Goal: Communication & Community: Ask a question

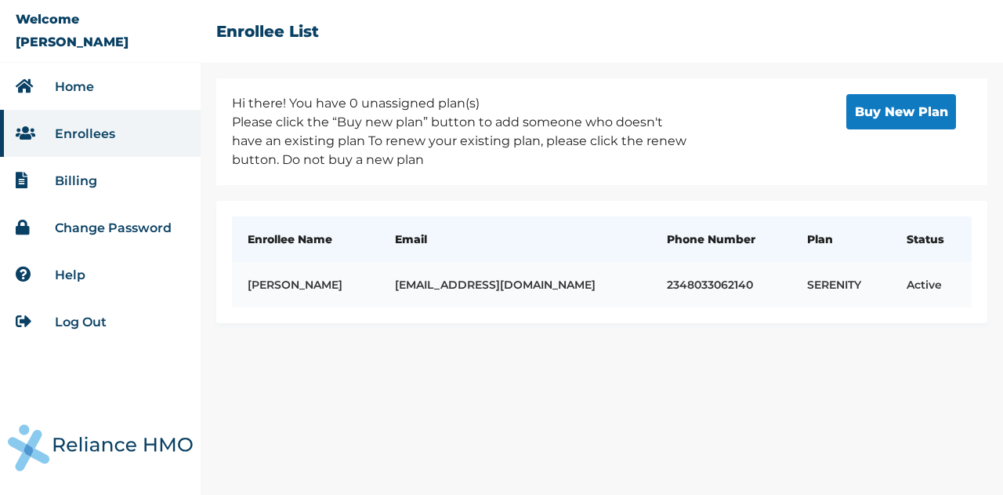
click at [540, 277] on td "[EMAIL_ADDRESS][DOMAIN_NAME]" at bounding box center [514, 284] width 271 height 45
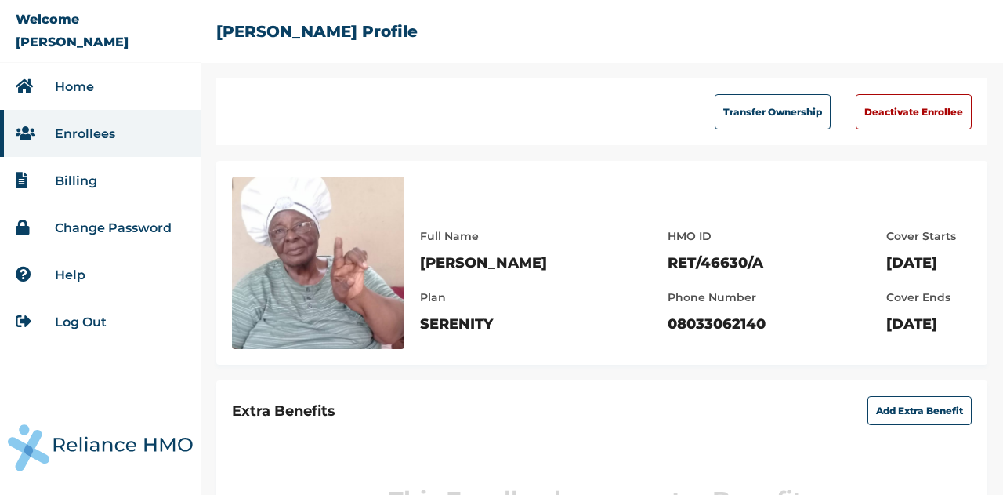
click at [339, 286] on img at bounding box center [318, 262] width 172 height 172
click at [348, 284] on img at bounding box center [318, 262] width 172 height 172
click at [351, 306] on img at bounding box center [318, 262] width 172 height 172
click at [668, 270] on p "RET/46630/A" at bounding box center [717, 262] width 98 height 19
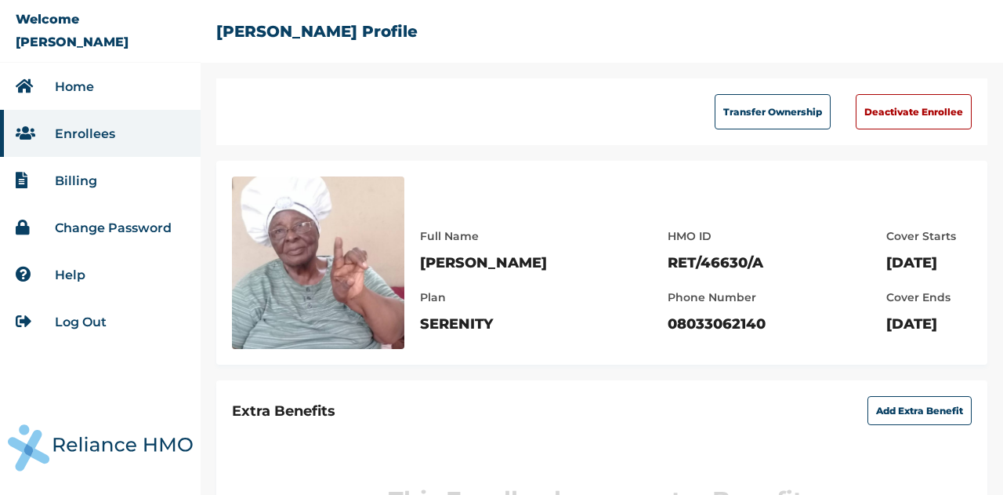
click at [478, 268] on p "Juliana Ojo" at bounding box center [483, 262] width 127 height 19
click at [84, 126] on link "Enrollees" at bounding box center [85, 133] width 60 height 15
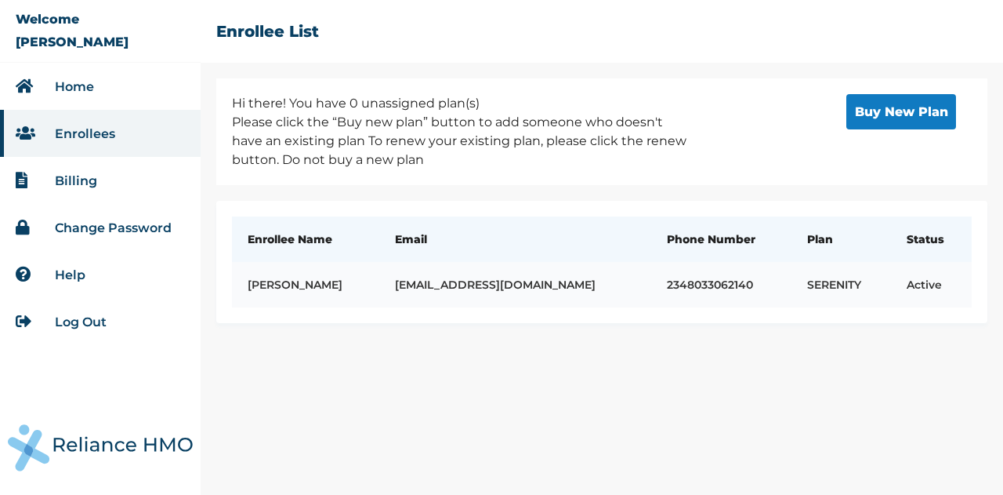
click at [522, 289] on td "dekola2002@yahoo.com" at bounding box center [514, 284] width 271 height 45
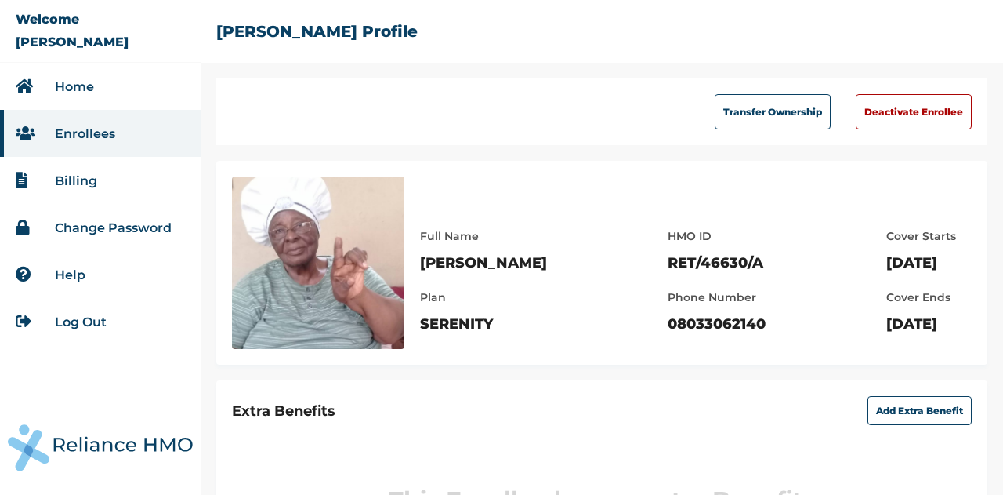
click at [78, 93] on link "Home" at bounding box center [74, 86] width 39 height 15
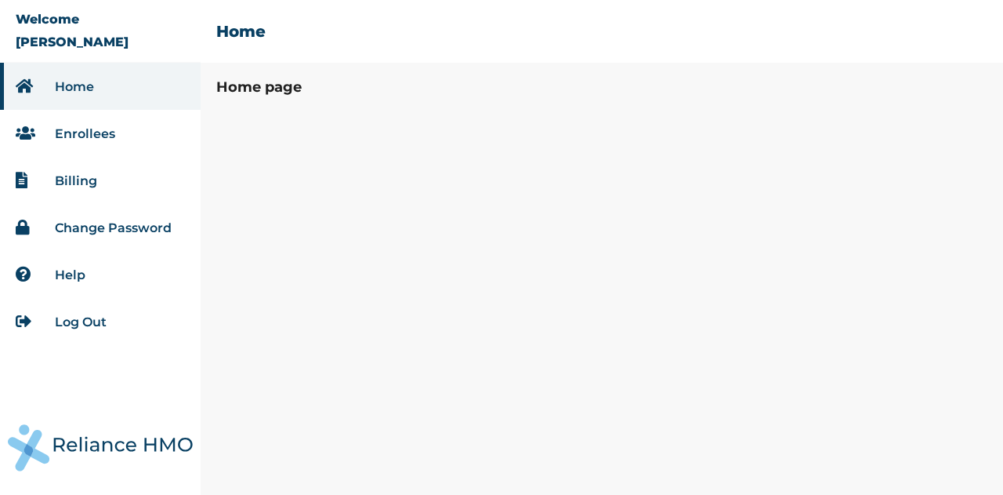
click at [87, 130] on link "Enrollees" at bounding box center [85, 133] width 60 height 15
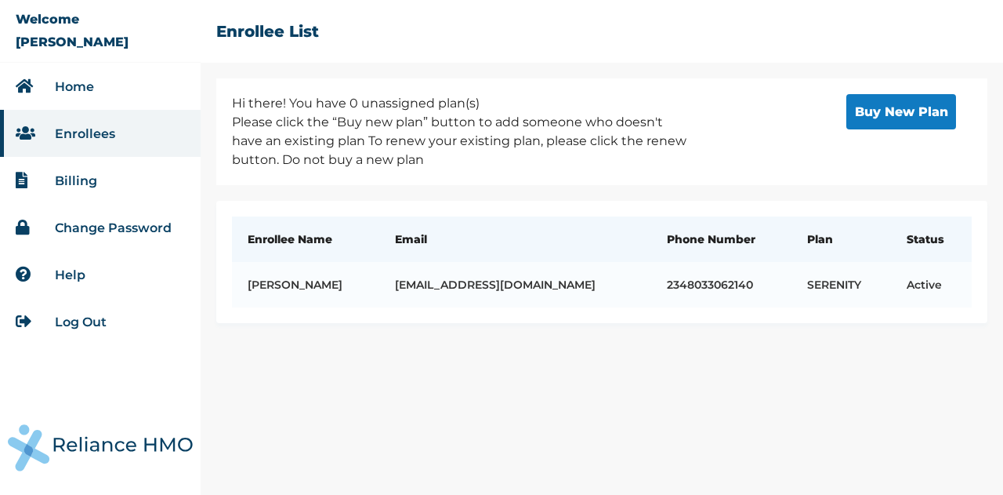
click at [76, 192] on li "Billing" at bounding box center [100, 180] width 201 height 47
click at [86, 230] on link "Change Password" at bounding box center [113, 227] width 117 height 15
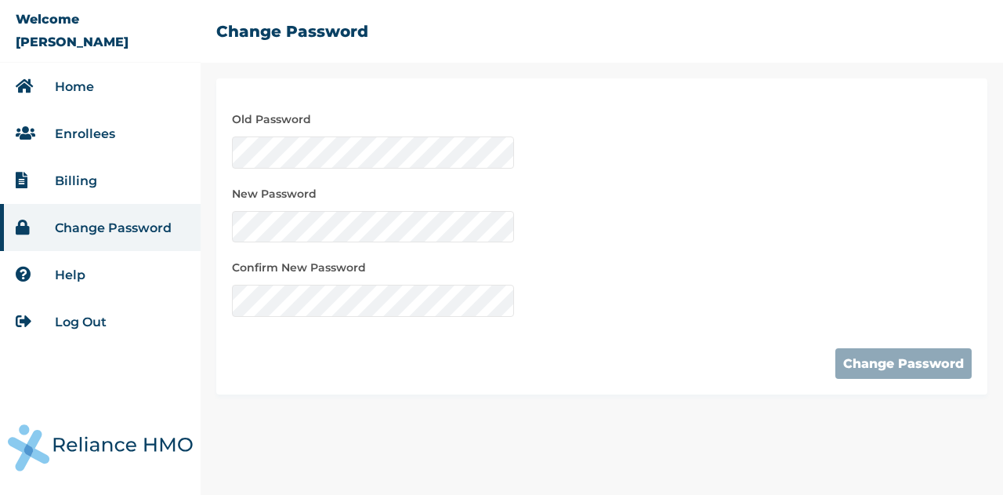
click at [72, 84] on link "Home" at bounding box center [74, 86] width 39 height 15
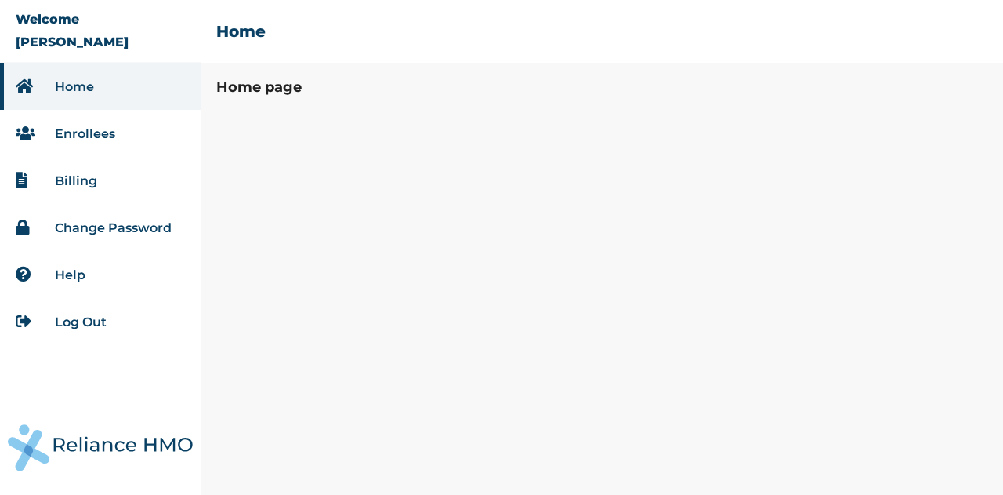
click at [91, 134] on link "Enrollees" at bounding box center [85, 133] width 60 height 15
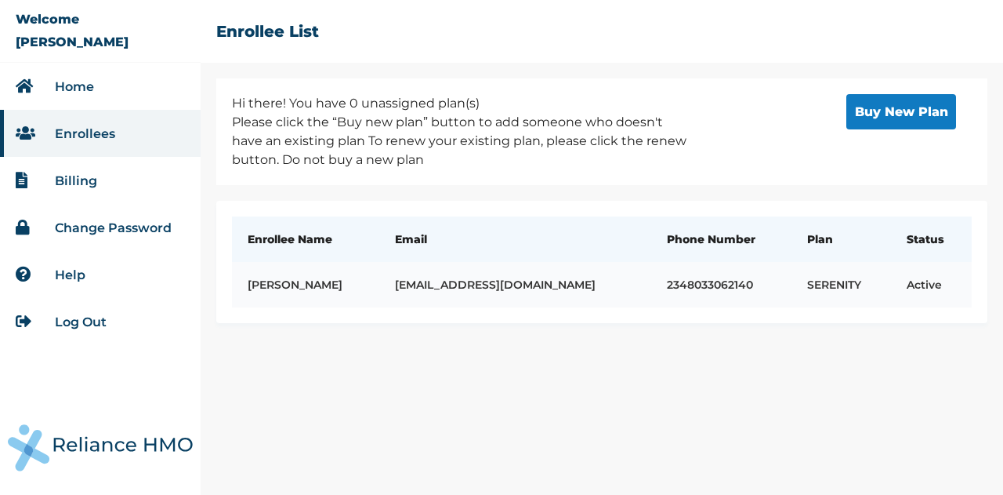
click at [287, 284] on td "Juliana Ojo" at bounding box center [305, 284] width 147 height 45
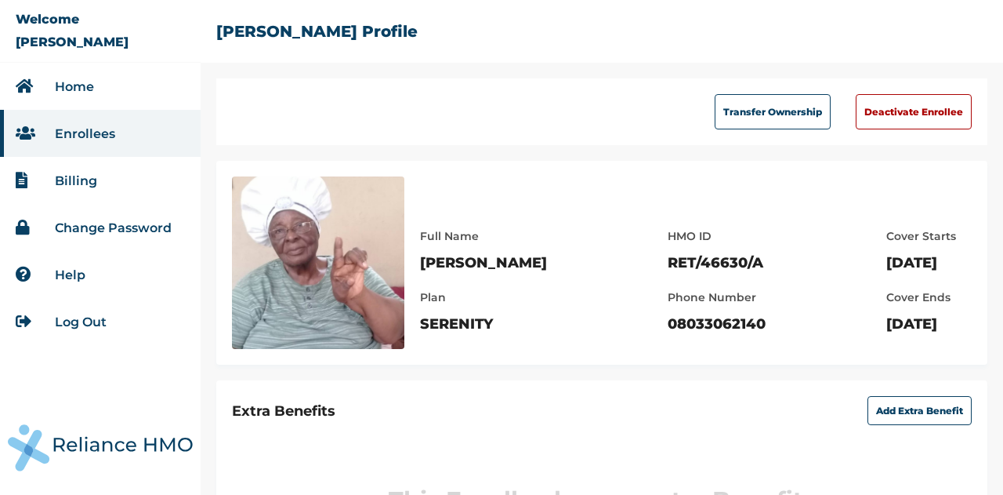
click at [618, 334] on div "Full Name Juliana Ojo Plan SERENITY HMO ID RET/46630/A Phone Number 08033062140…" at bounding box center [696, 280] width 552 height 138
click at [668, 308] on div "Phone Number 08033062140" at bounding box center [717, 310] width 98 height 45
click at [668, 252] on div "HMO ID RET/46630/A" at bounding box center [717, 249] width 98 height 45
click at [887, 236] on p "Cover Starts" at bounding box center [922, 236] width 70 height 19
click at [887, 266] on p "Tuesday, October 7th 2025" at bounding box center [922, 262] width 70 height 19
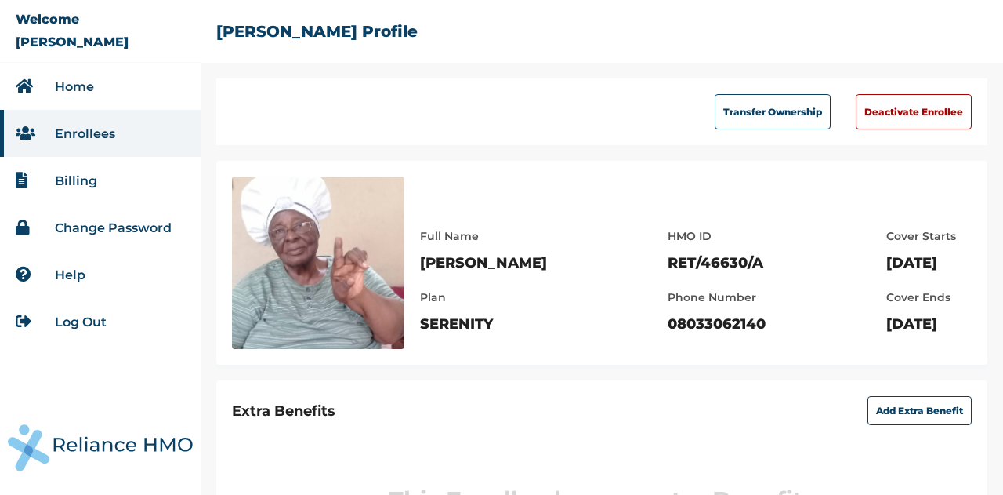
click at [887, 314] on p "Wednesday, January 7th 2026" at bounding box center [922, 323] width 70 height 19
click at [31, 137] on icon at bounding box center [28, 133] width 24 height 16
click at [303, 231] on img at bounding box center [318, 262] width 172 height 172
click at [63, 152] on li "Enrollees" at bounding box center [100, 133] width 201 height 47
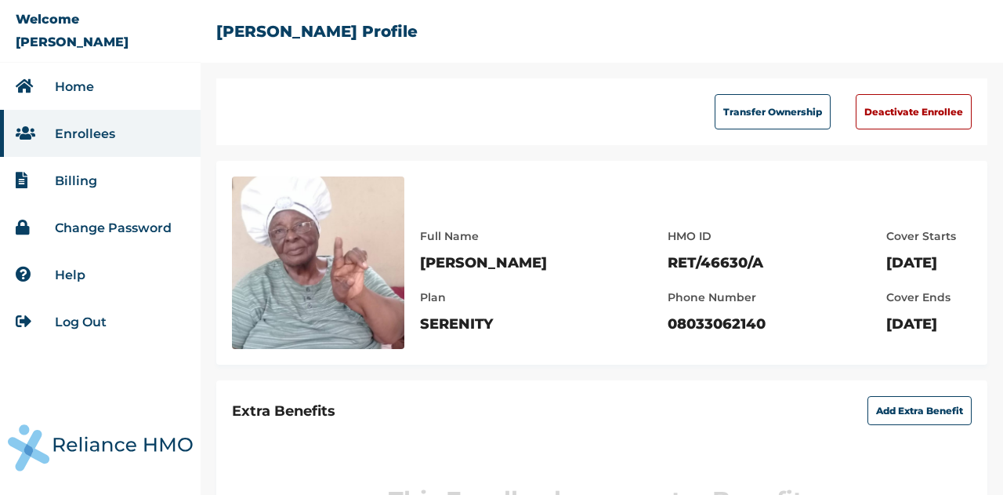
click at [64, 132] on link "Enrollees" at bounding box center [85, 133] width 60 height 15
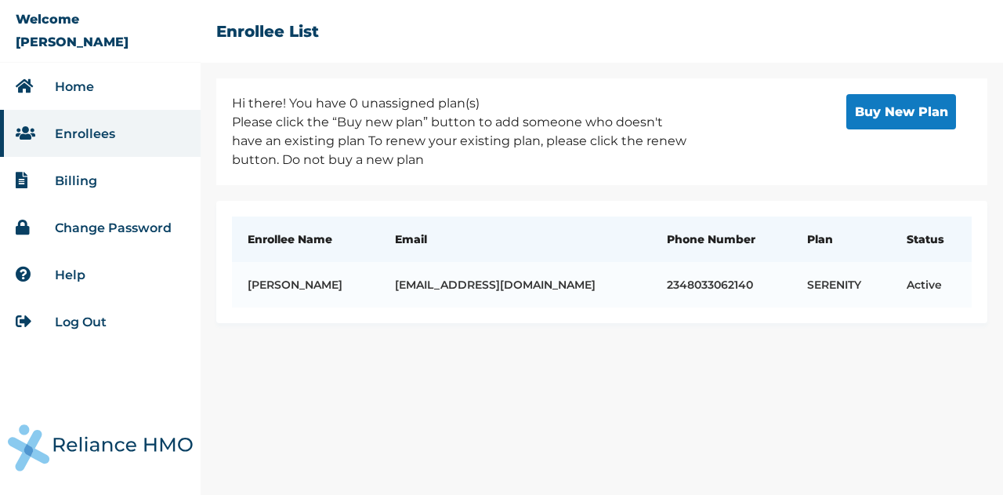
click at [962, 318] on div "Enrollee Name Email Phone Number Plan Status Juliana Ojo dekola2002@yahoo.com 2…" at bounding box center [601, 262] width 771 height 122
click at [172, 433] on img at bounding box center [100, 447] width 185 height 47
click at [169, 446] on img at bounding box center [100, 447] width 185 height 47
click at [255, 31] on h2 "Enrollee List" at bounding box center [267, 31] width 103 height 19
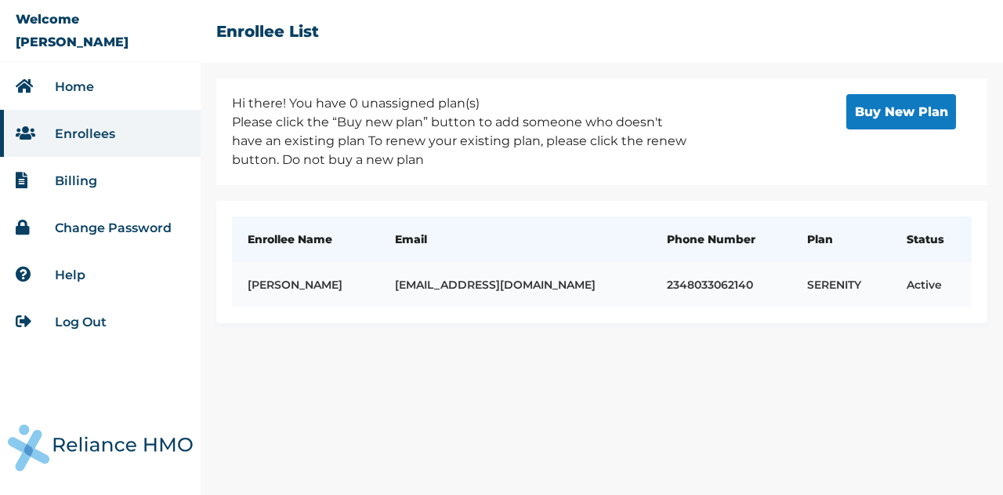
click at [465, 282] on td "dekola2002@yahoo.com" at bounding box center [514, 284] width 271 height 45
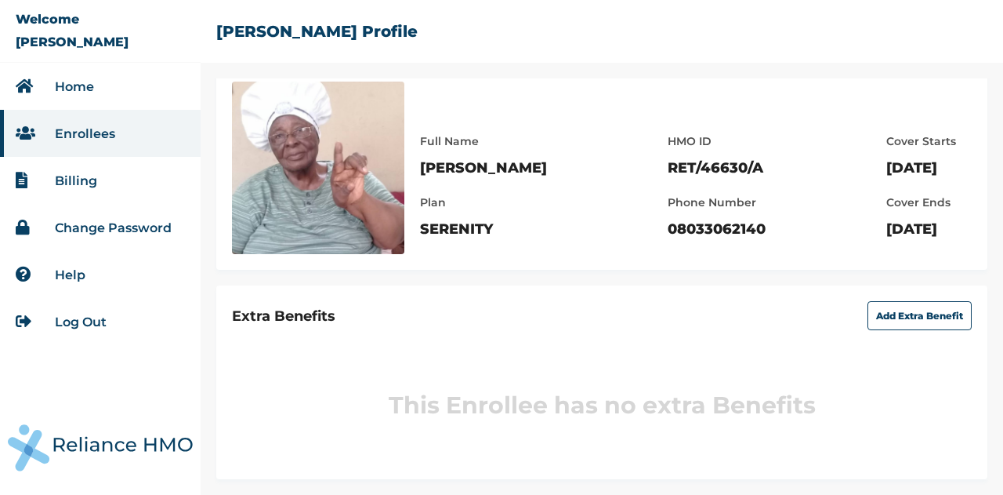
scroll to position [105, 0]
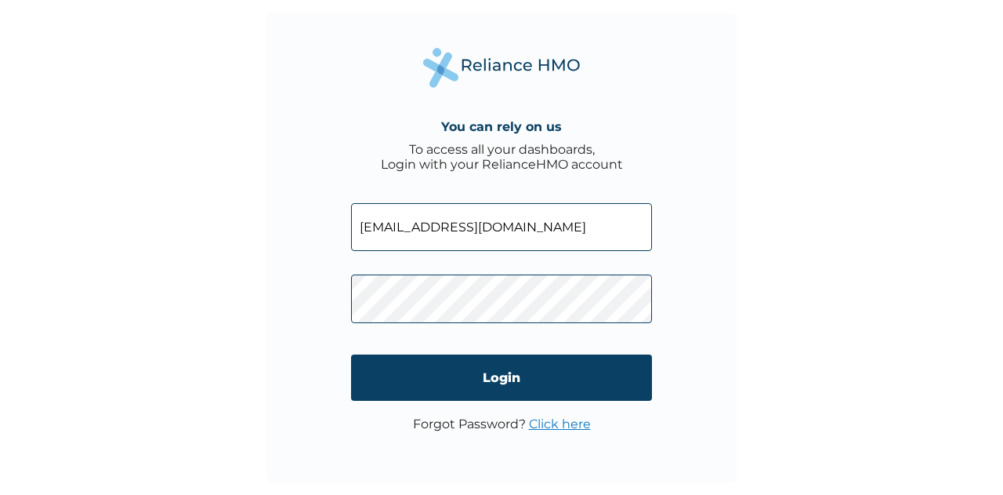
click at [456, 391] on input "Login" at bounding box center [501, 377] width 301 height 46
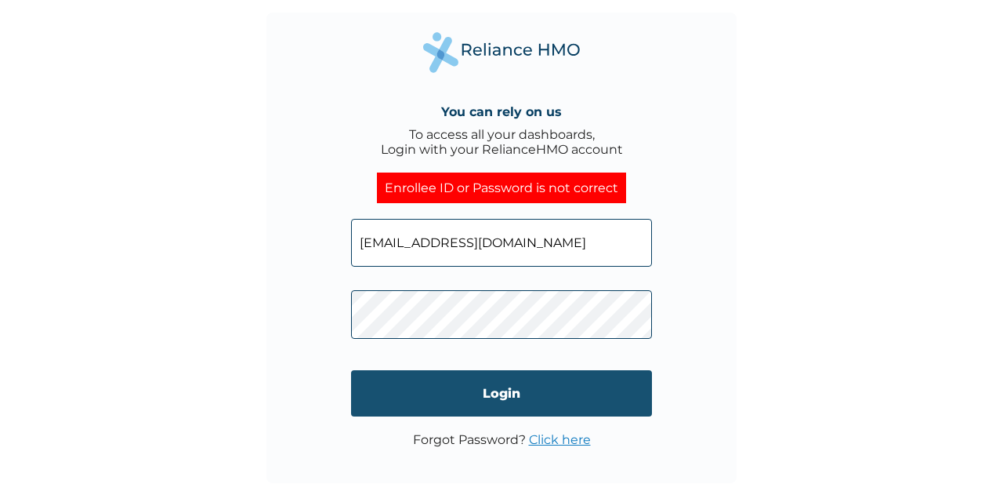
click at [512, 386] on input "Login" at bounding box center [501, 393] width 301 height 46
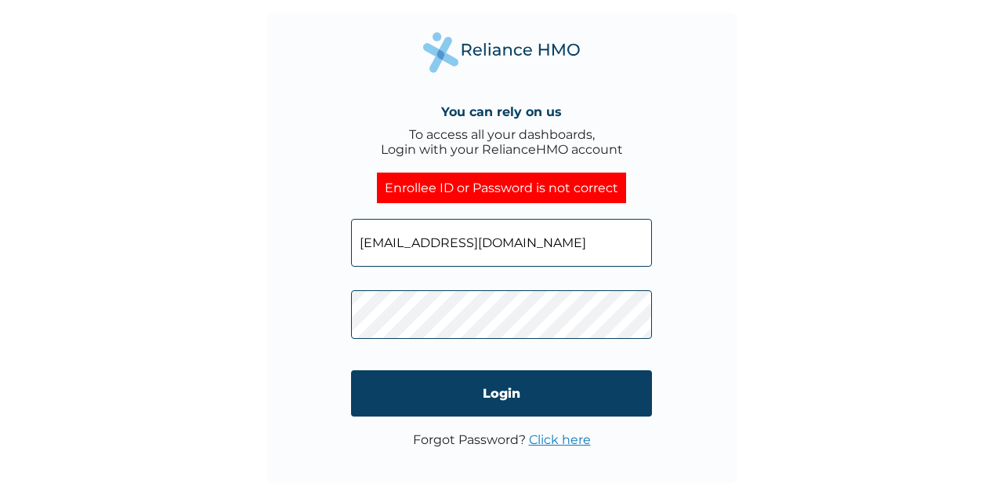
click at [341, 304] on div "You can rely on us To access all your dashboards, Login with your RelianceHMO a…" at bounding box center [502, 248] width 470 height 470
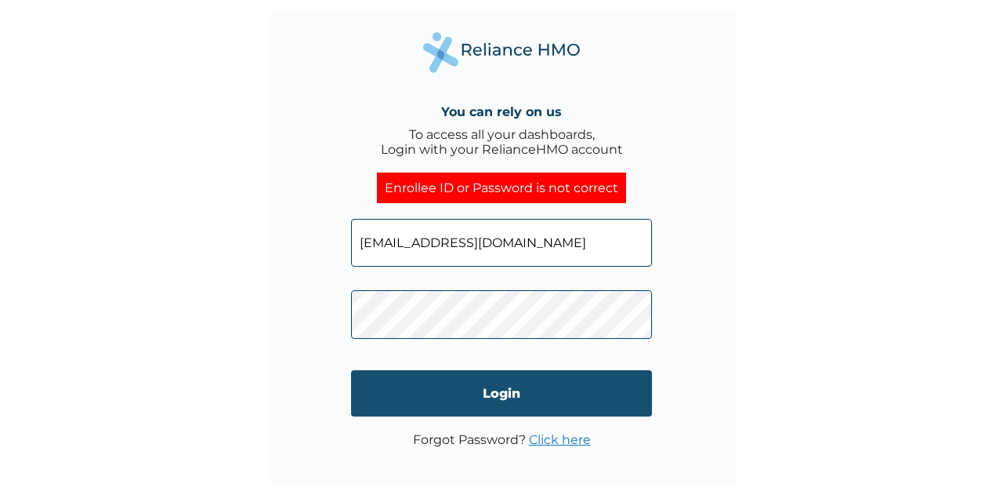
click at [397, 383] on input "Login" at bounding box center [501, 393] width 301 height 46
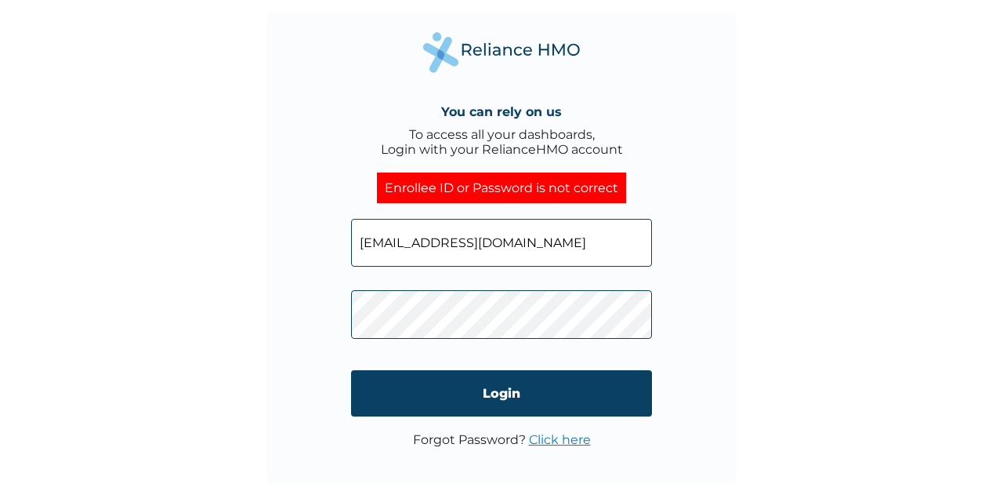
click at [570, 441] on link "Click here" at bounding box center [560, 439] width 62 height 15
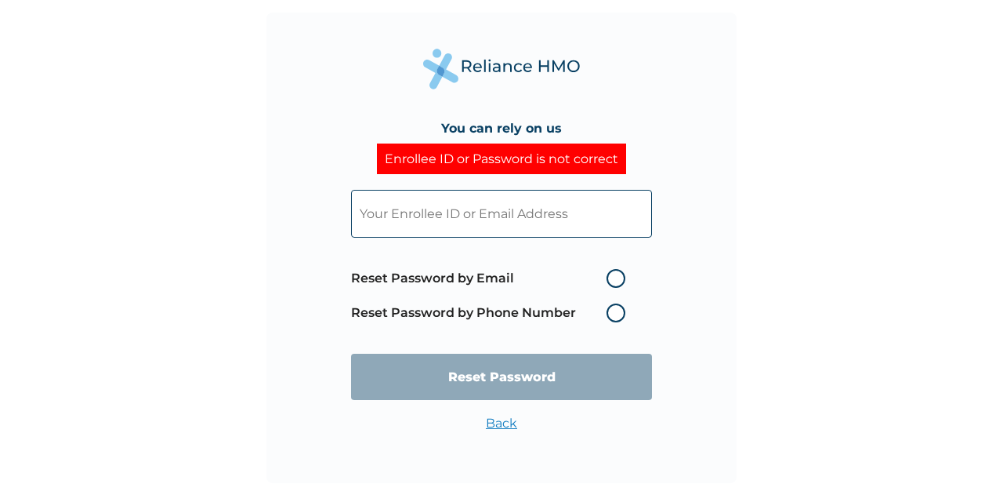
click at [618, 281] on label "Reset Password by Email" at bounding box center [492, 278] width 282 height 19
click at [610, 281] on input "Reset Password by Email" at bounding box center [597, 278] width 25 height 25
radio input "true"
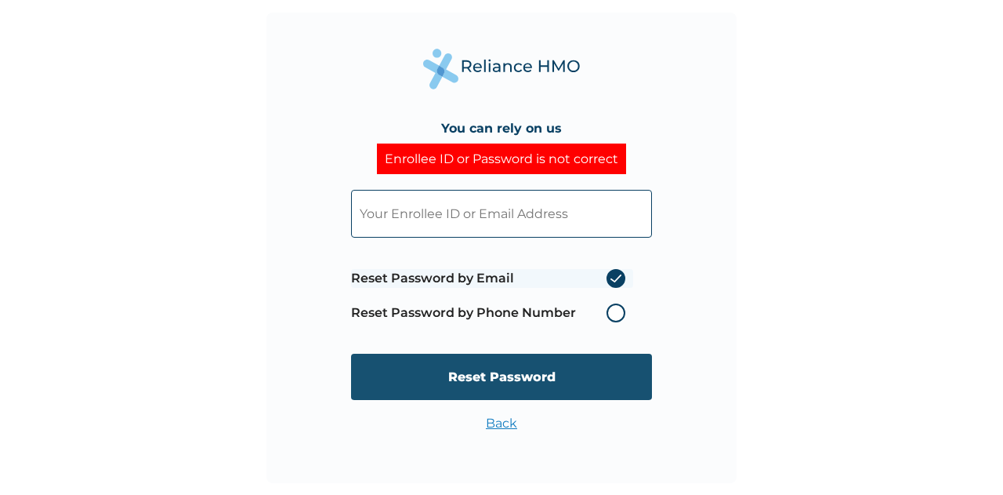
click at [581, 365] on input "Reset Password" at bounding box center [501, 377] width 301 height 46
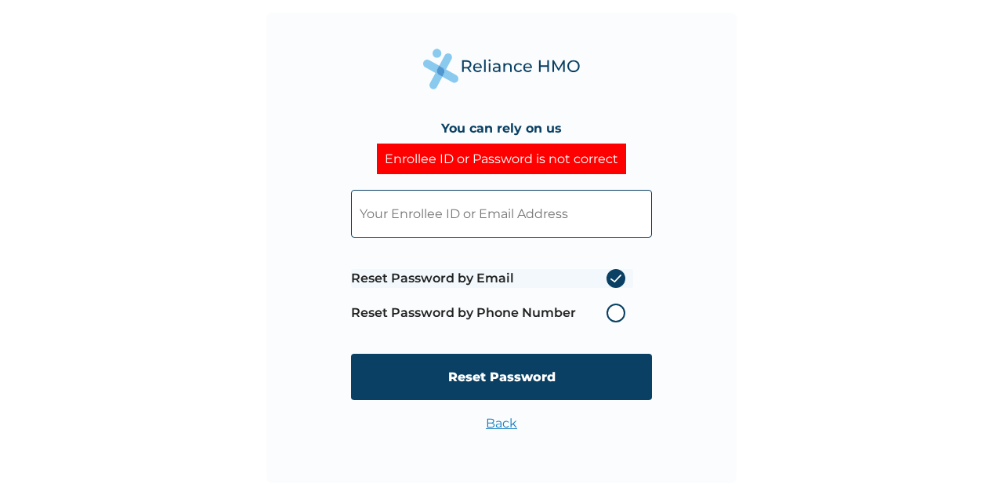
click at [486, 212] on input "text" at bounding box center [501, 214] width 301 height 48
type input "[EMAIL_ADDRESS][DOMAIN_NAME]"
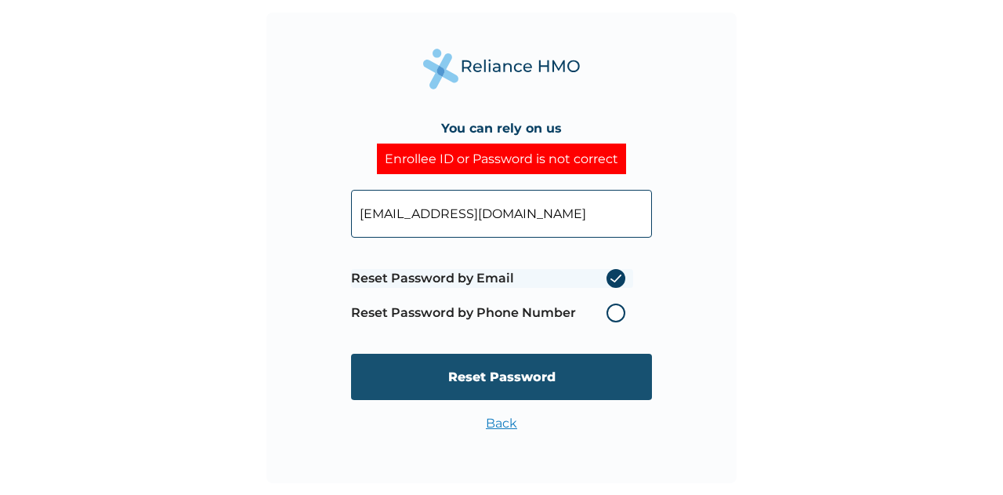
click at [586, 374] on input "Reset Password" at bounding box center [501, 377] width 301 height 46
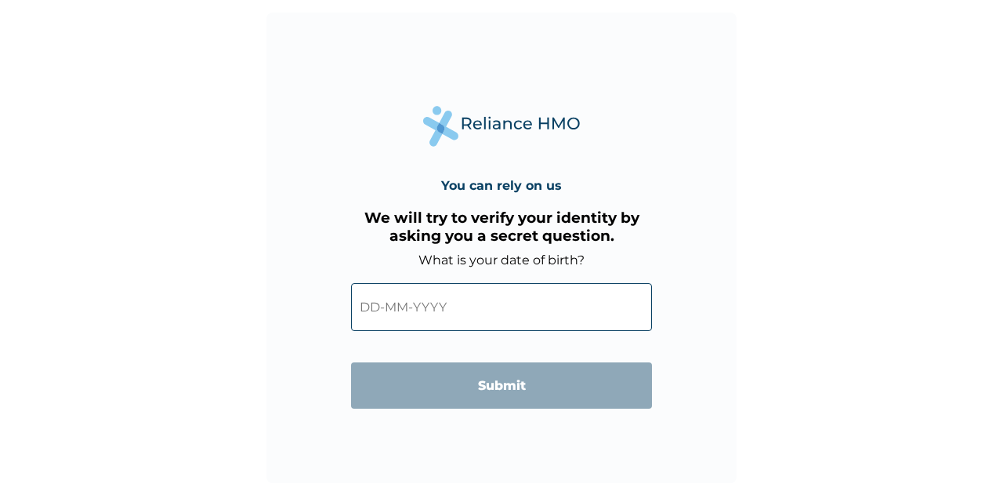
click at [559, 376] on div "You can rely on us We will try to verify your identity by asking you a secret q…" at bounding box center [501, 247] width 1003 height 495
click at [474, 291] on input "text" at bounding box center [501, 307] width 301 height 48
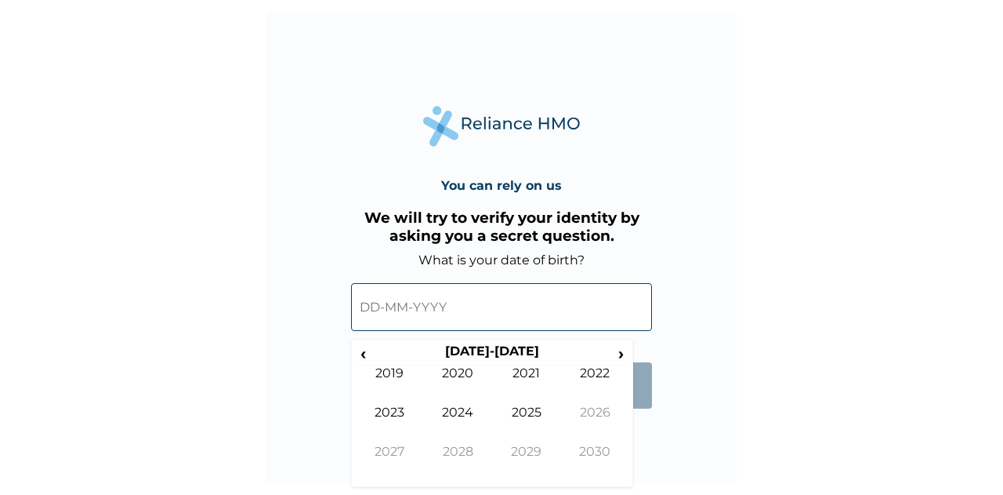
click at [368, 307] on input "text" at bounding box center [501, 307] width 301 height 48
click at [357, 307] on input "text" at bounding box center [501, 307] width 301 height 48
click at [385, 317] on input "text" at bounding box center [501, 307] width 301 height 48
click at [366, 351] on span "‹" at bounding box center [363, 353] width 16 height 20
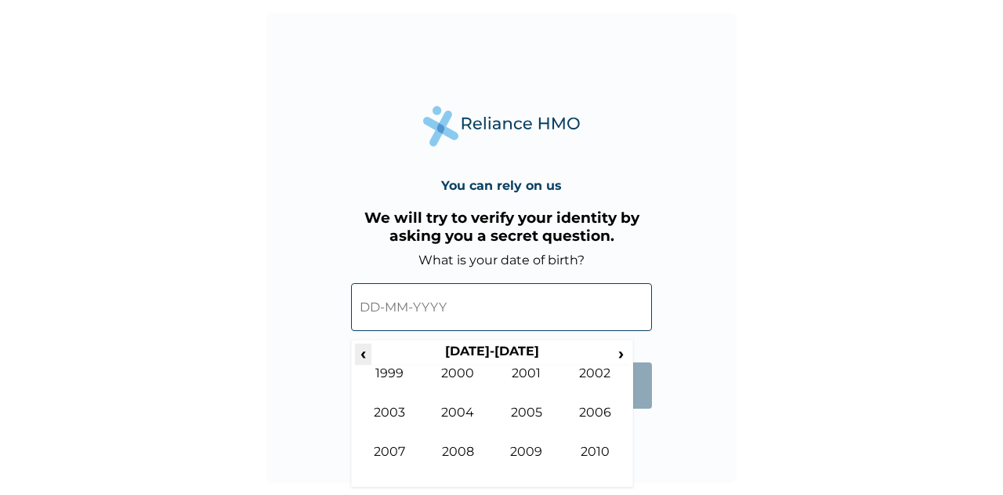
click at [366, 351] on span "‹" at bounding box center [363, 353] width 16 height 20
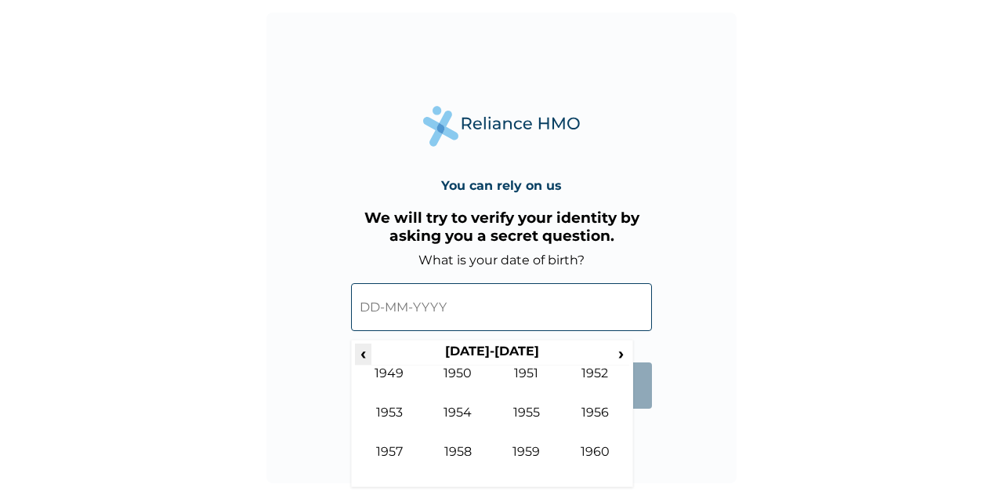
click at [366, 351] on span "‹" at bounding box center [363, 353] width 16 height 20
click at [378, 375] on td "1939" at bounding box center [389, 384] width 69 height 39
click at [608, 365] on td "Apr" at bounding box center [595, 384] width 69 height 39
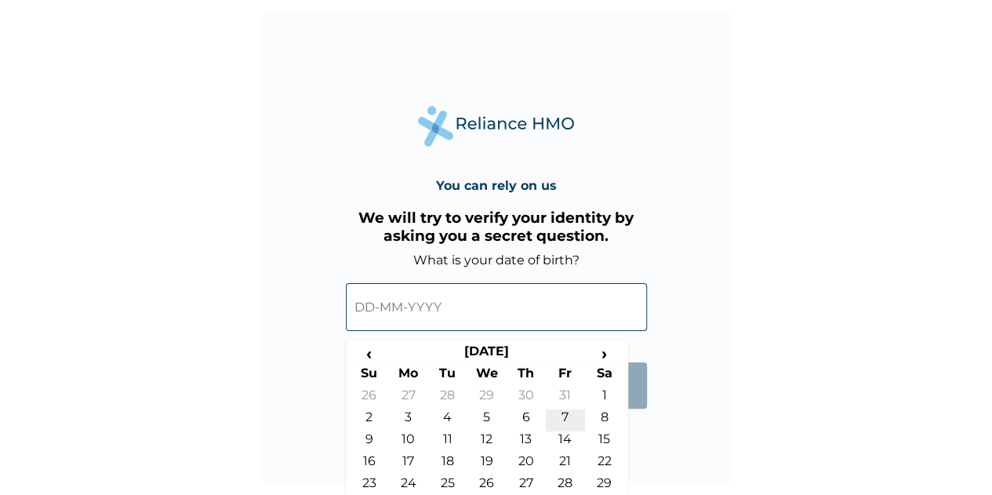
click at [564, 419] on td "7" at bounding box center [565, 420] width 39 height 22
type input "07-04-1939"
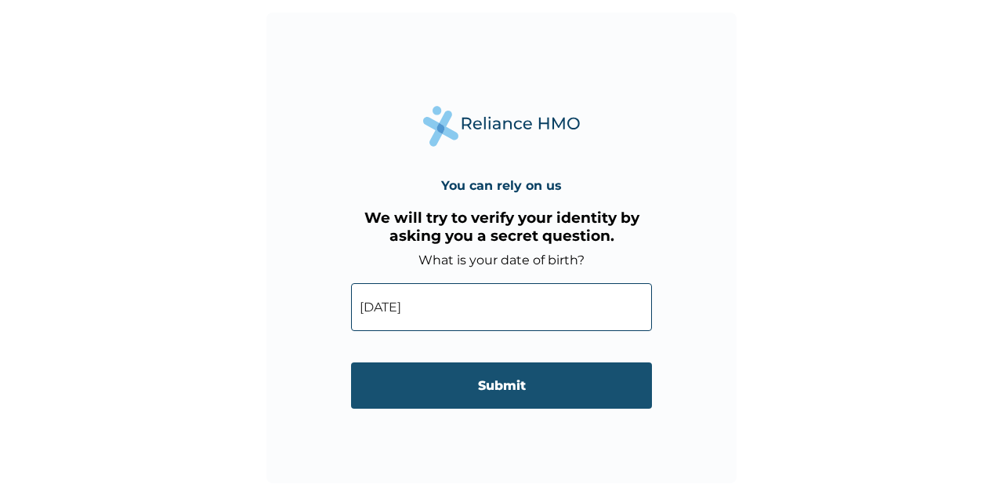
click at [526, 384] on input "Submit" at bounding box center [501, 385] width 301 height 46
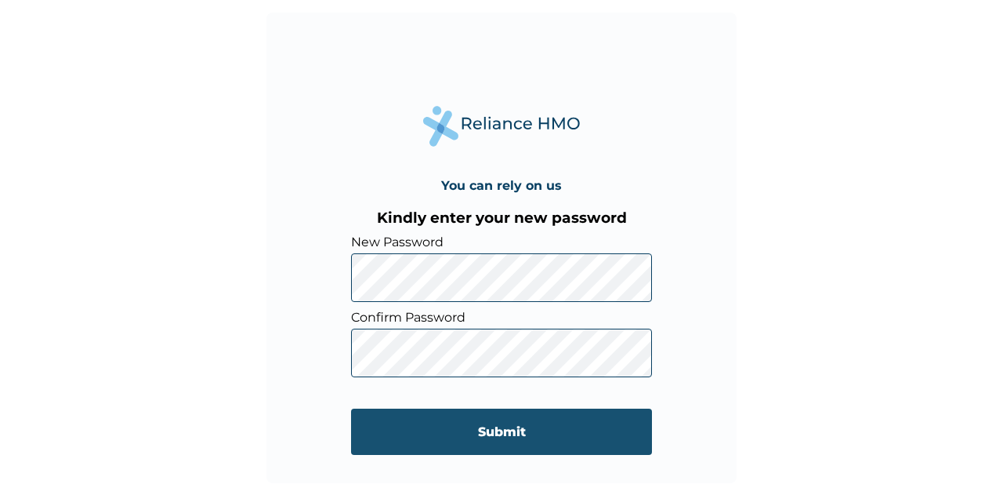
click at [394, 437] on input "Submit" at bounding box center [501, 431] width 301 height 46
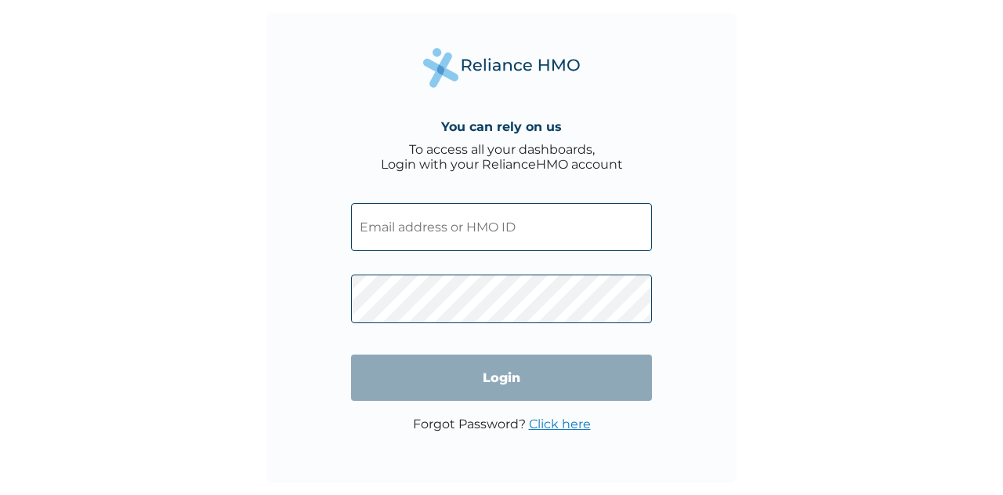
type input "[EMAIL_ADDRESS][DOMAIN_NAME]"
click at [503, 383] on input "Login" at bounding box center [501, 377] width 301 height 46
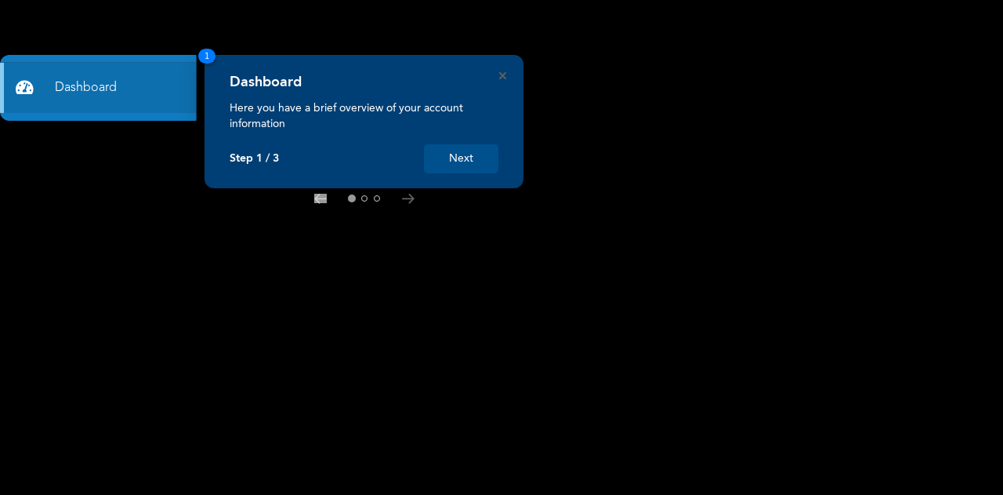
click at [461, 163] on button "Next" at bounding box center [461, 158] width 74 height 29
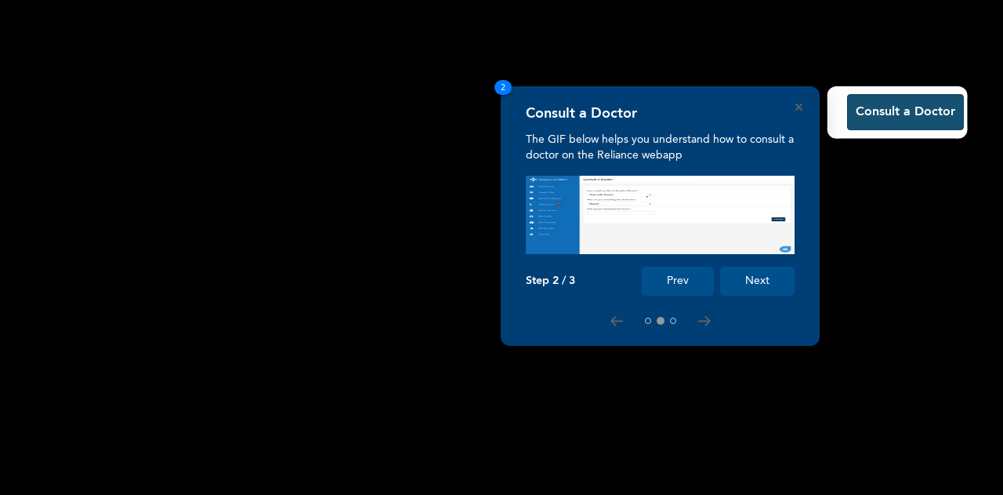
click at [872, 118] on button "Consult a Doctor" at bounding box center [905, 112] width 117 height 36
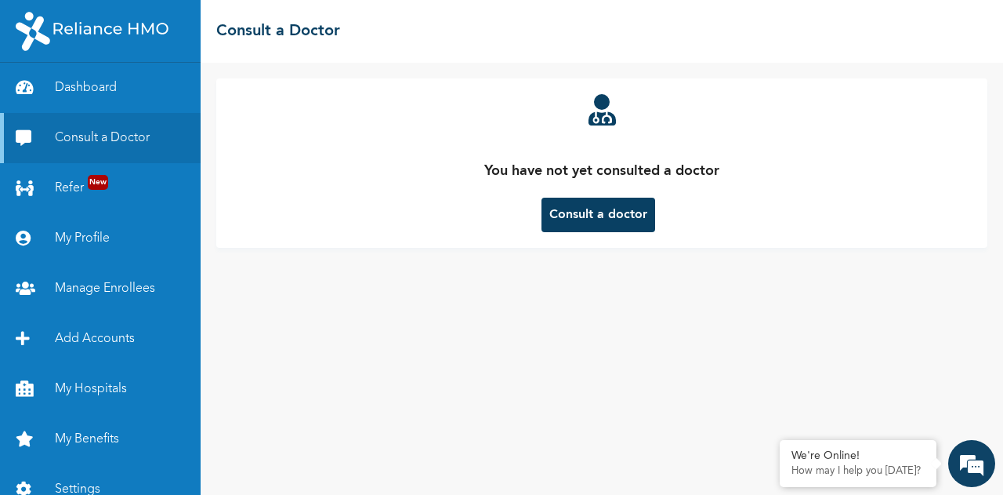
click at [582, 212] on button "Consult a doctor" at bounding box center [599, 215] width 114 height 34
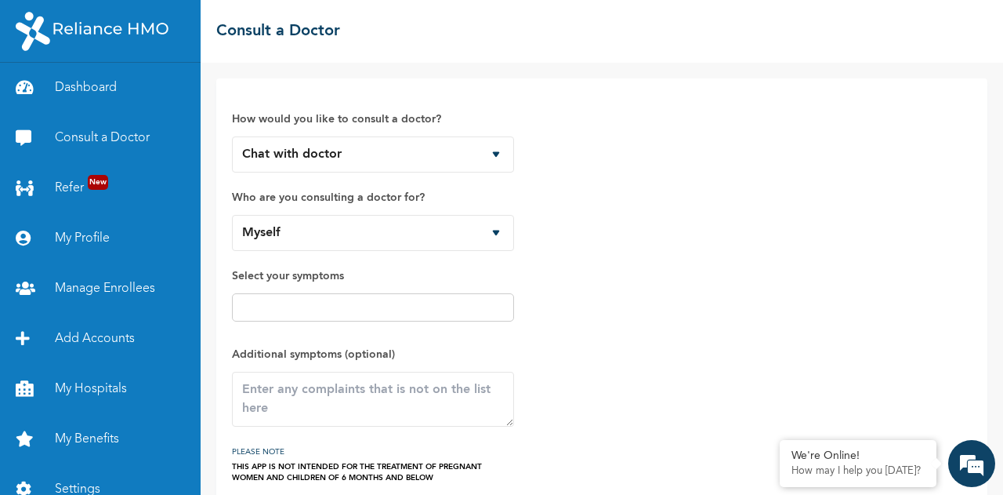
click at [385, 307] on input "text" at bounding box center [373, 307] width 273 height 19
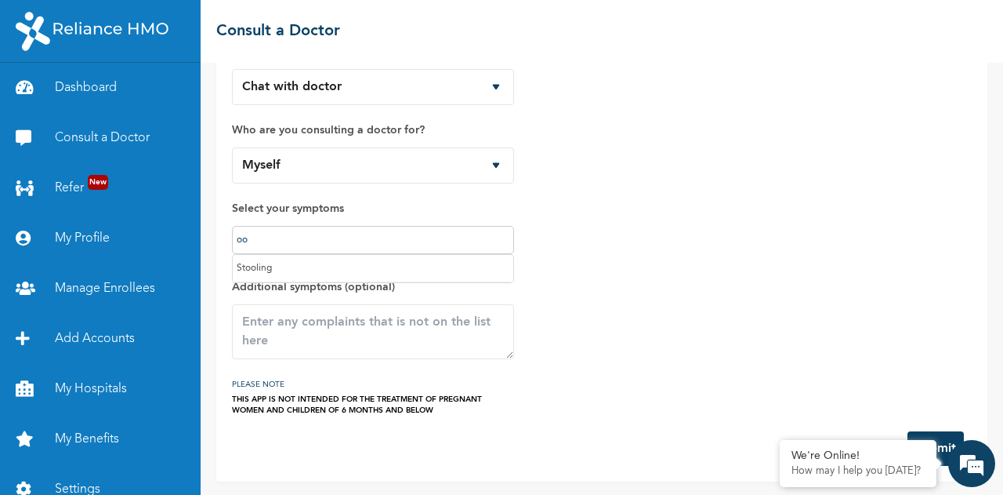
type input "oo"
click at [326, 341] on textarea at bounding box center [373, 331] width 282 height 55
type textarea "[MEDICAL_DATA]"
click at [270, 241] on input "oo" at bounding box center [373, 239] width 273 height 19
drag, startPoint x: 270, startPoint y: 241, endPoint x: 217, endPoint y: 247, distance: 52.9
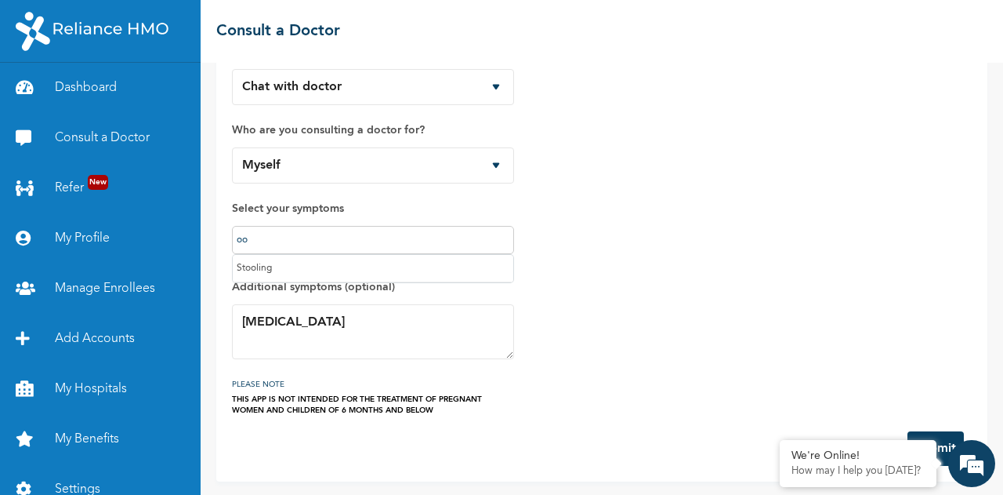
click at [217, 247] on div "How would you like to consult a doctor? Chat with doctor Phone Call Who are you…" at bounding box center [601, 246] width 771 height 470
click at [532, 238] on div "How would you like to consult a doctor? Chat with doctor Phone Call Who are you…" at bounding box center [602, 221] width 740 height 389
click at [459, 411] on div "THIS APP IS NOT INTENDED FOR THE TREATMENT OF PREGNANT WOMEN AND CHILDREN OF 6 …" at bounding box center [373, 405] width 282 height 22
click at [952, 445] on div "We're Online! How may I help you today?" at bounding box center [972, 463] width 47 height 47
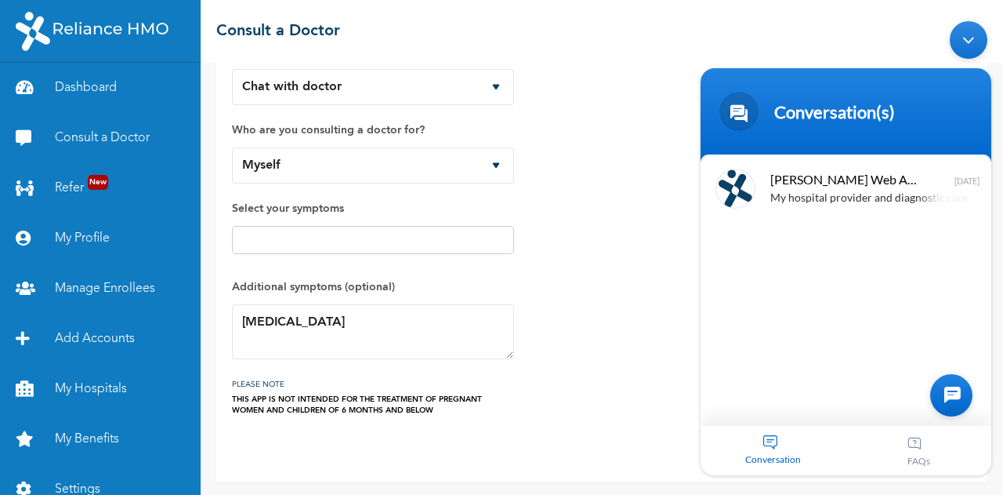
click at [629, 217] on div "How would you like to consult a doctor? Chat with doctor Phone Call Who are you…" at bounding box center [602, 221] width 740 height 389
click at [971, 45] on div "Minimize live chat window" at bounding box center [969, 39] width 38 height 38
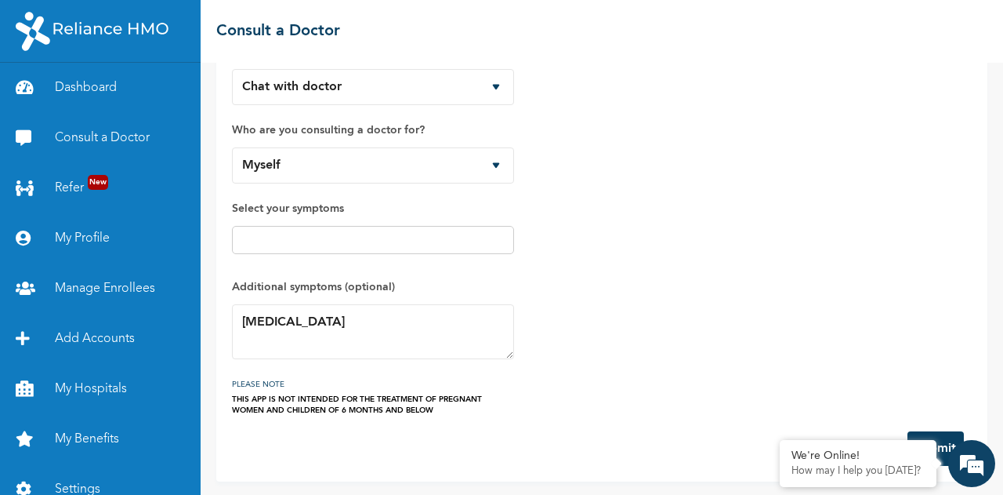
click at [945, 439] on button "Submit" at bounding box center [936, 448] width 56 height 34
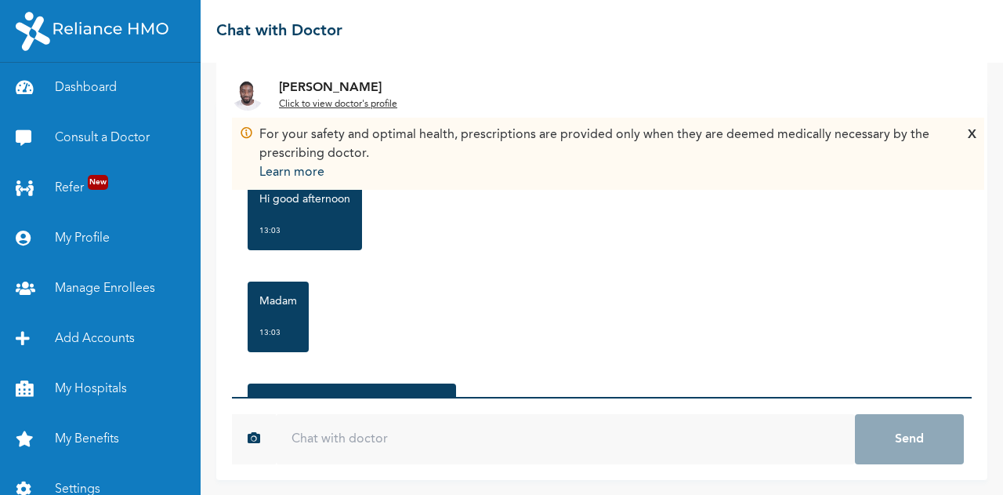
scroll to position [201, 0]
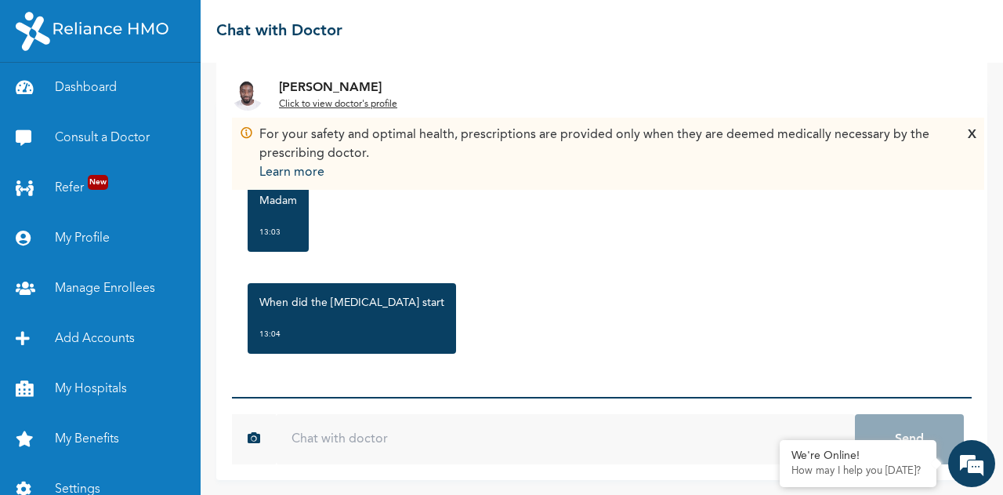
click at [331, 438] on input "text" at bounding box center [565, 439] width 579 height 50
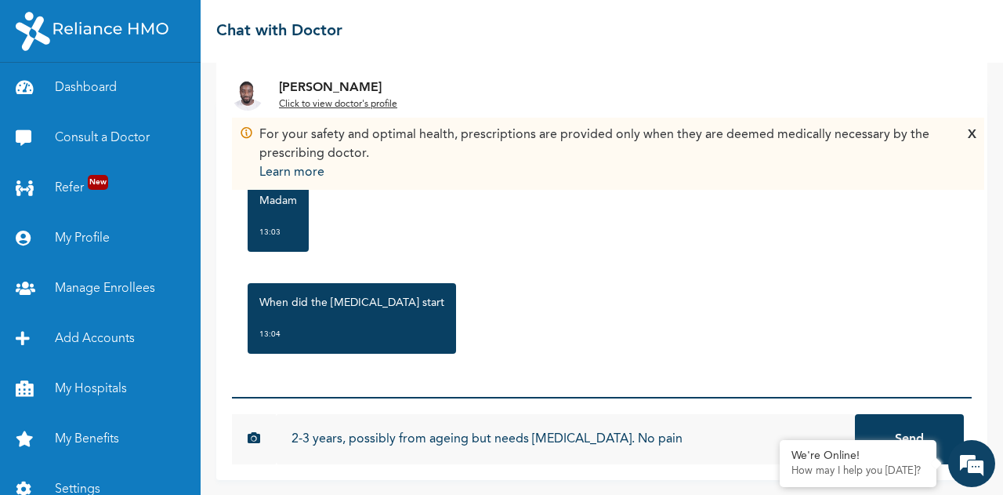
type input "2-3 years, possibly from ageing but needs [MEDICAL_DATA]. No pain"
click at [855, 414] on button "Send" at bounding box center [909, 439] width 109 height 50
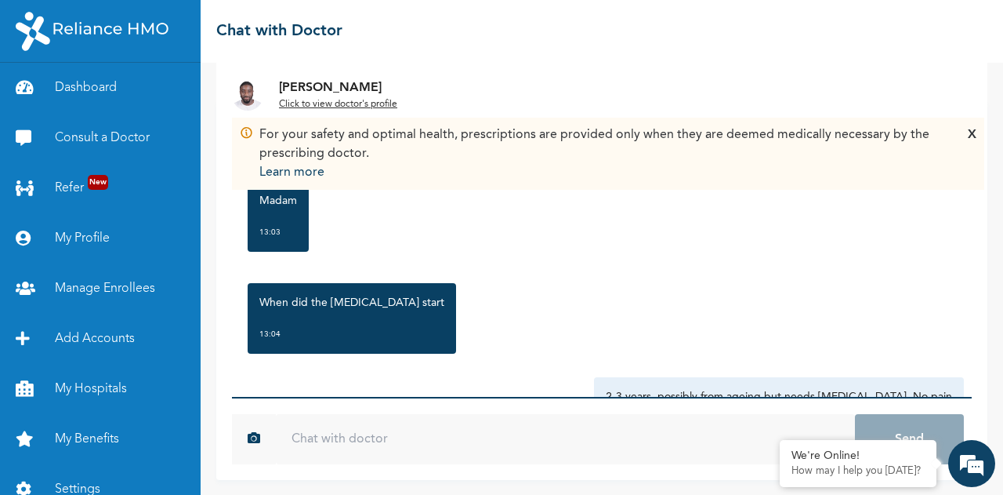
scroll to position [288, 0]
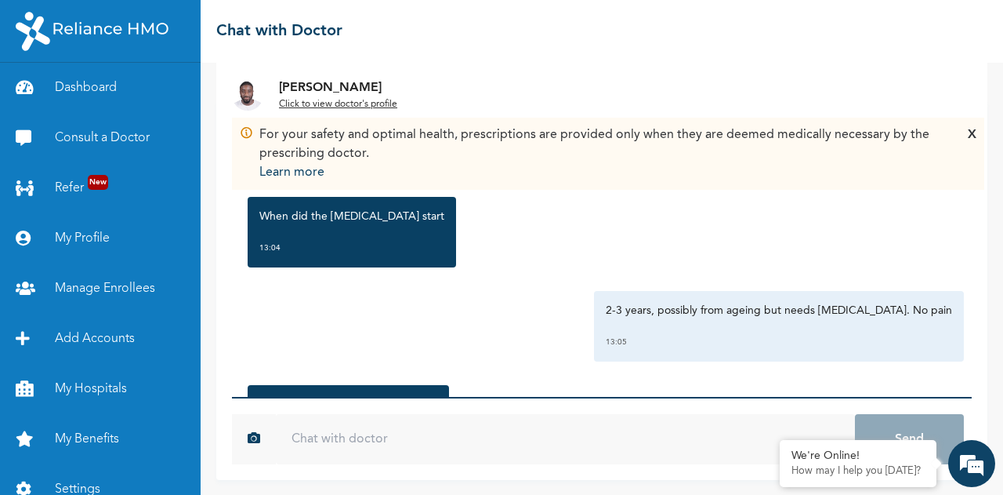
click at [353, 104] on u "Click to view doctor's profile" at bounding box center [338, 104] width 118 height 9
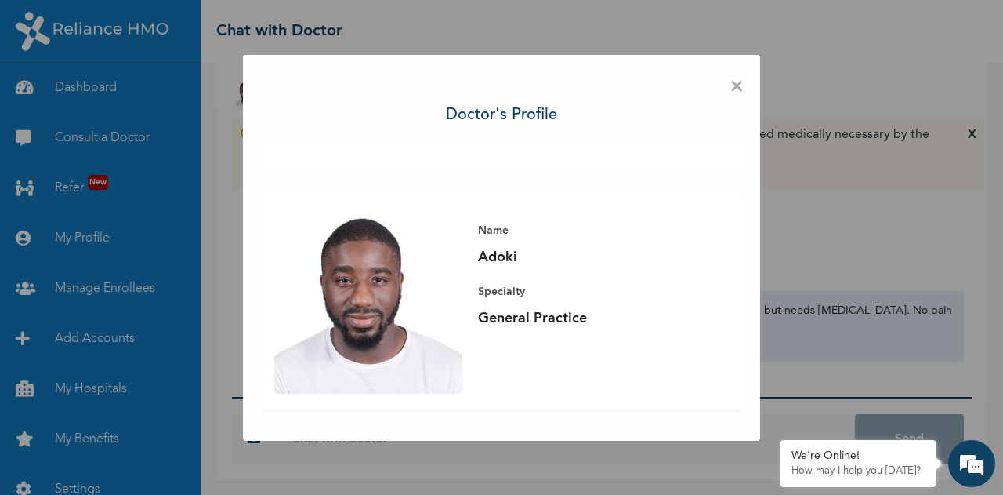
click at [738, 89] on span "×" at bounding box center [737, 87] width 15 height 33
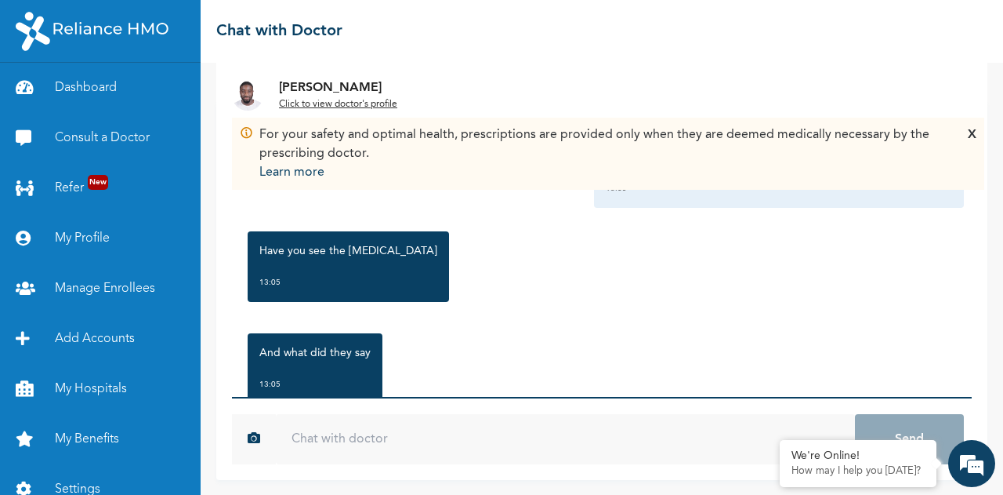
scroll to position [440, 0]
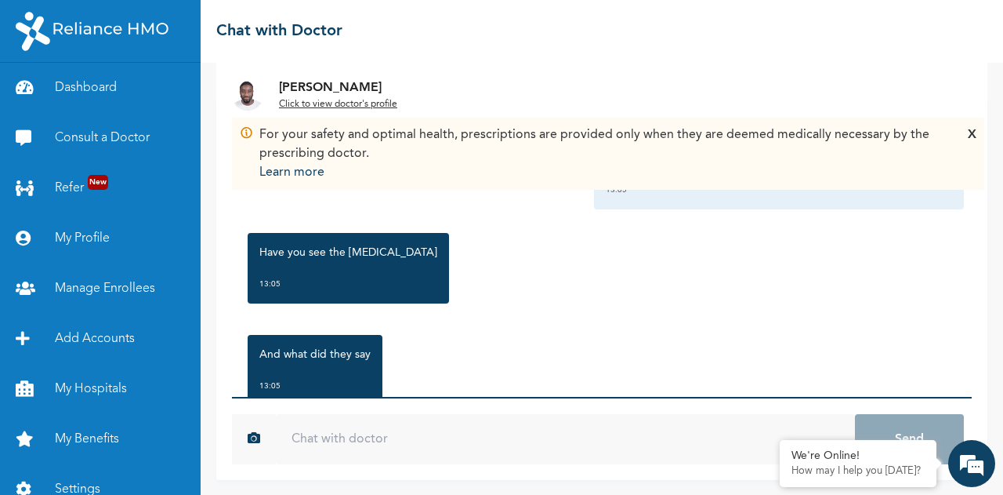
click at [377, 447] on input "text" at bounding box center [565, 439] width 579 height 50
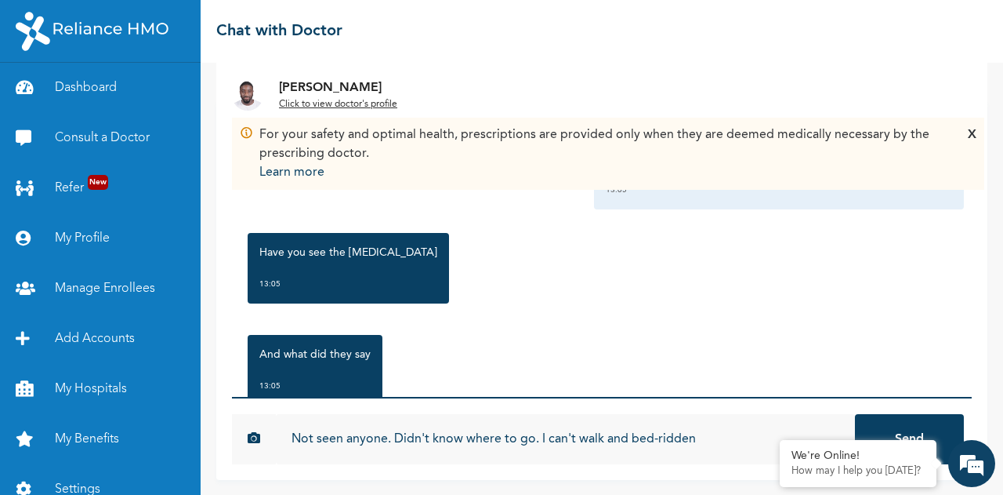
type input "Not seen anyone. Didn't know where to go. I can't walk and bed-ridden"
click at [855, 414] on button "Send" at bounding box center [909, 439] width 109 height 50
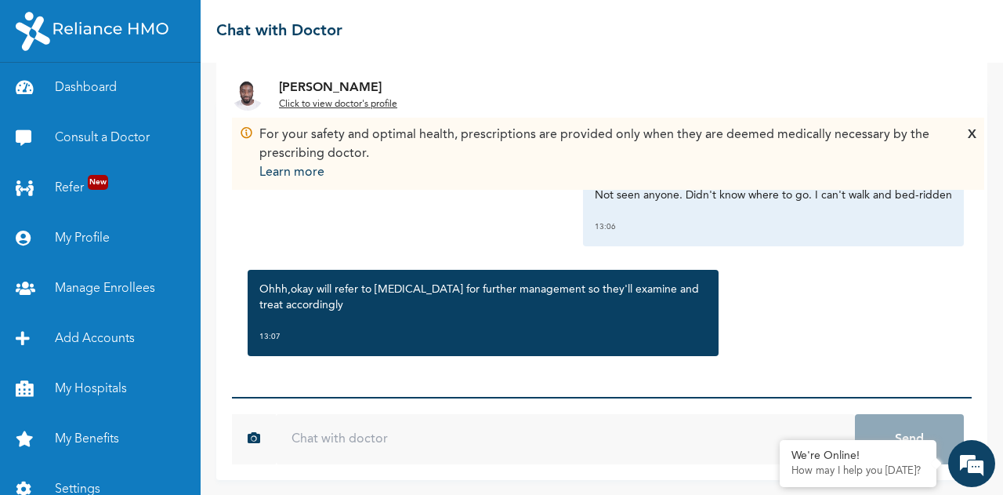
scroll to position [695, 0]
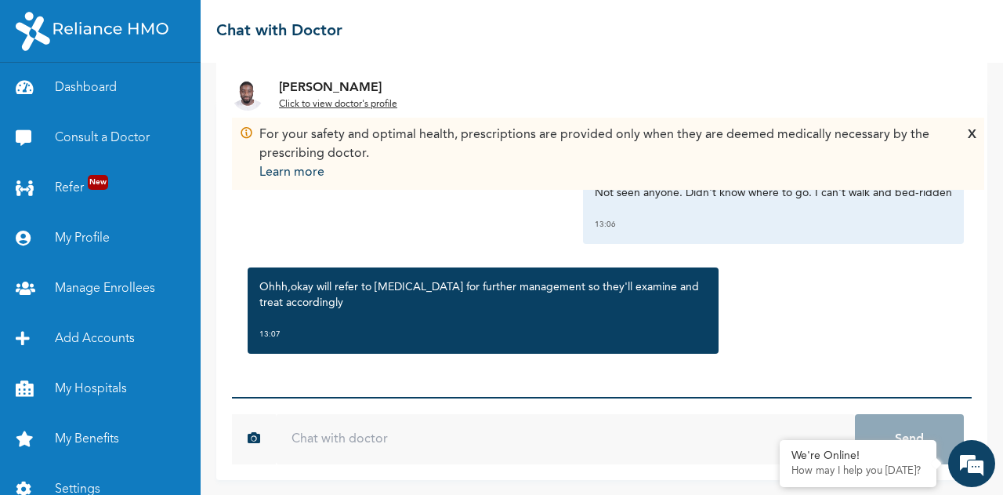
click at [342, 435] on input "text" at bounding box center [565, 439] width 579 height 50
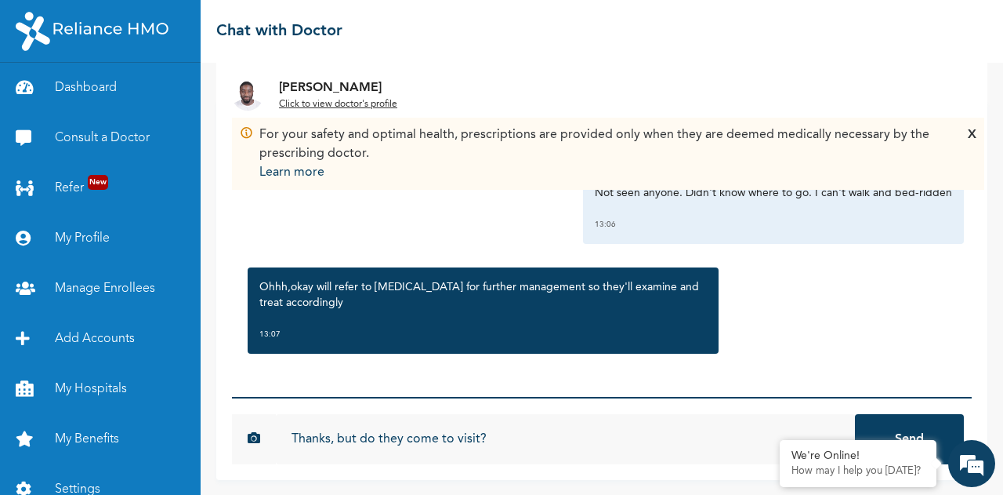
type input "Thanks, but do they come to visit?"
click at [855, 414] on button "Send" at bounding box center [909, 439] width 109 height 50
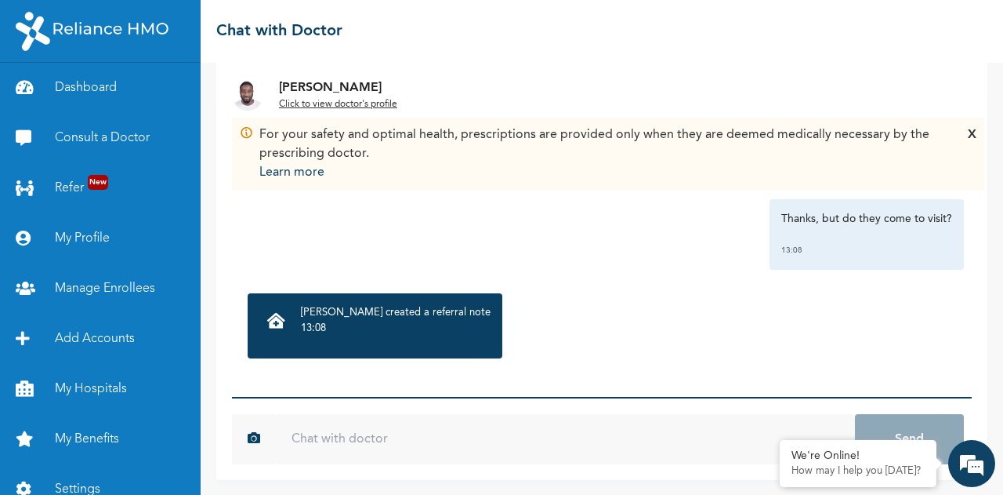
scroll to position [878, 0]
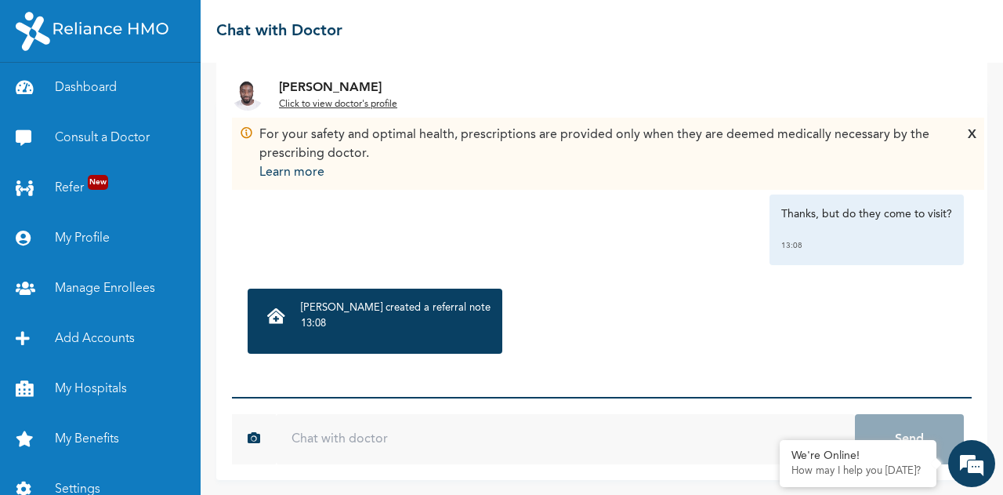
click at [364, 309] on p "[PERSON_NAME] created a referral note" at bounding box center [396, 308] width 190 height 16
click at [266, 317] on div at bounding box center [276, 317] width 34 height 34
click at [274, 317] on icon at bounding box center [276, 316] width 18 height 16
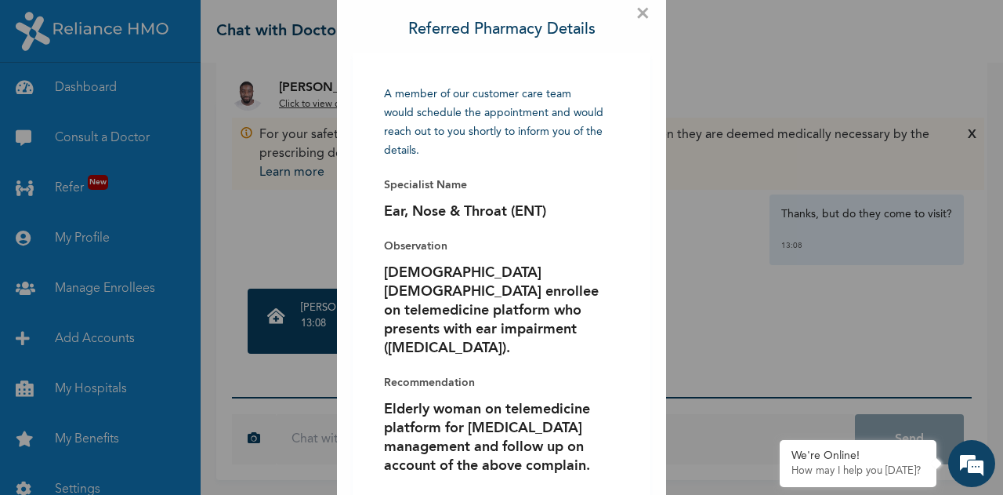
scroll to position [78, 0]
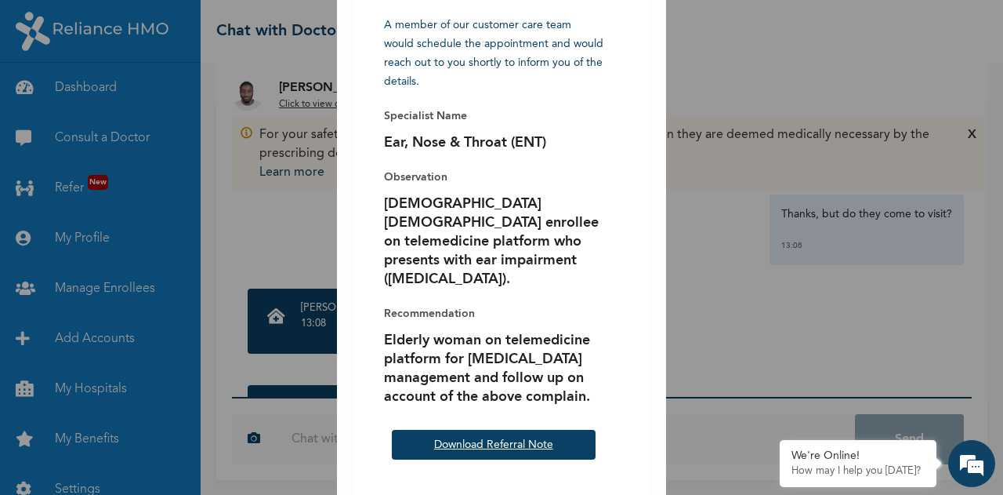
click at [499, 439] on link "Download Referral Note" at bounding box center [493, 444] width 119 height 11
click at [724, 330] on div "× Referred Pharmacy Details A member of our customer care team would schedule t…" at bounding box center [501, 247] width 1003 height 495
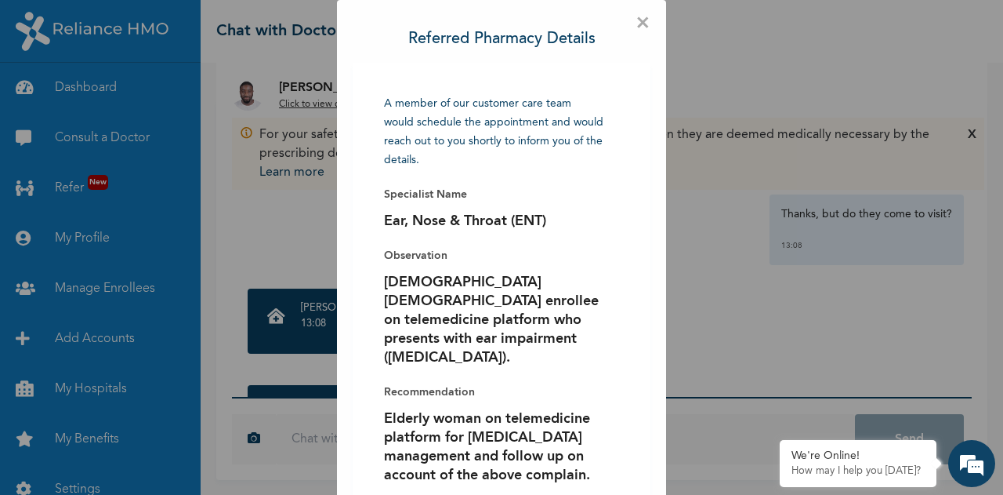
click at [636, 24] on span "×" at bounding box center [643, 24] width 15 height 16
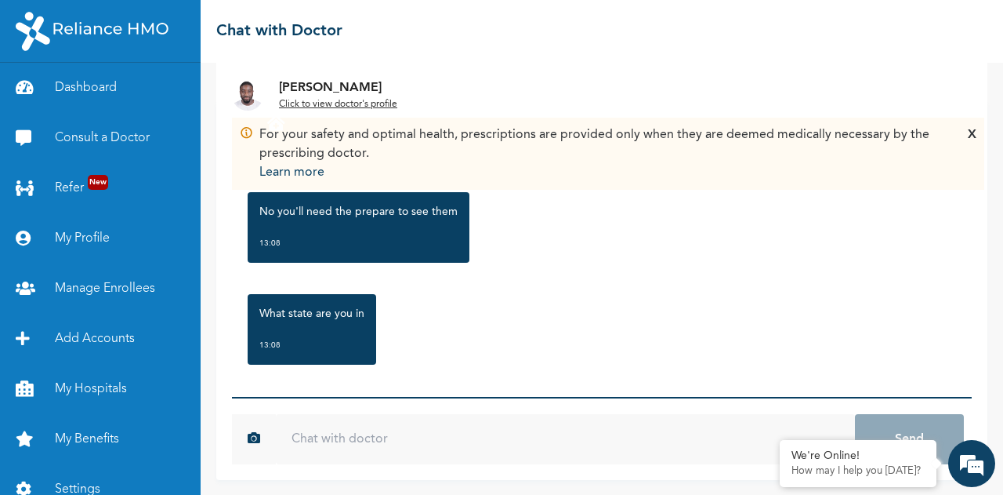
scroll to position [1082, 0]
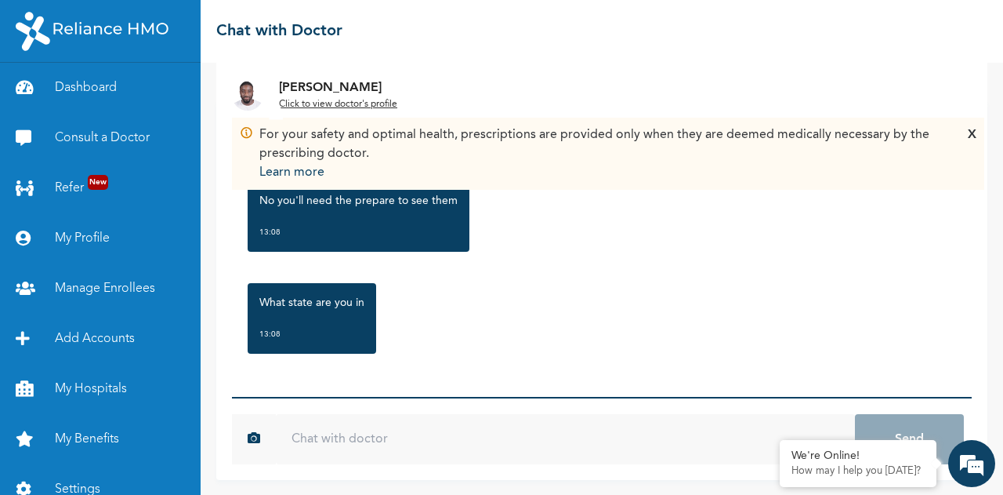
click at [426, 444] on input "text" at bounding box center [565, 439] width 579 height 50
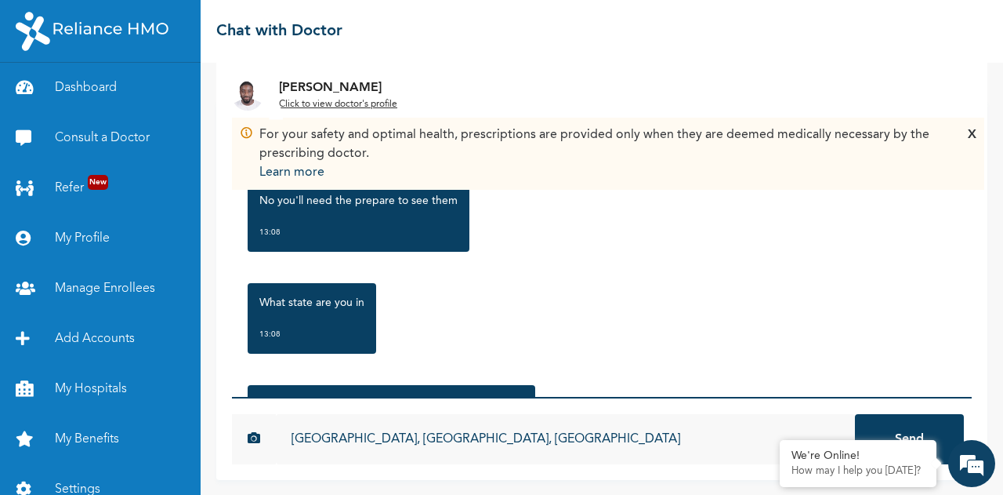
click at [364, 441] on input "Lagos State, Opebi, Lagos State" at bounding box center [565, 439] width 579 height 50
type input "Opebi, [GEOGRAPHIC_DATA]"
click at [855, 414] on button "Send" at bounding box center [909, 439] width 109 height 50
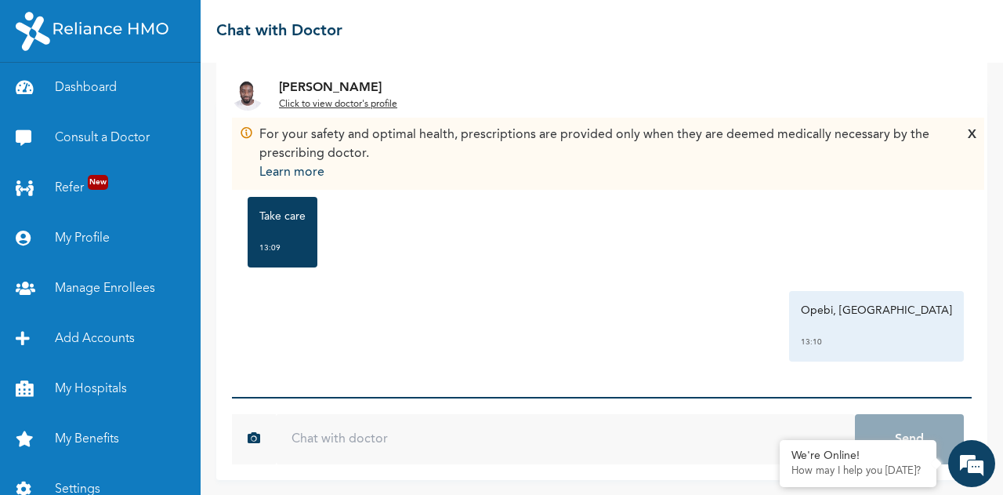
scroll to position [12, 0]
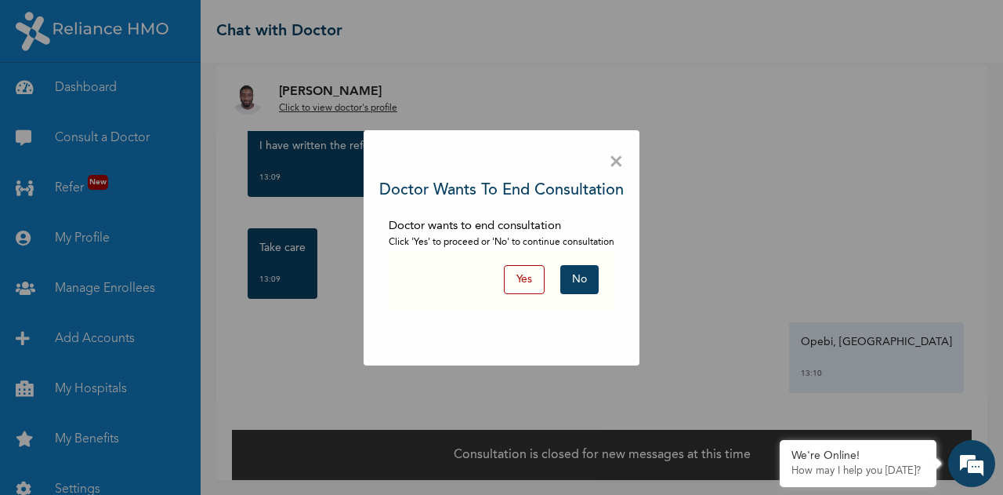
click at [586, 280] on button "No" at bounding box center [580, 279] width 38 height 29
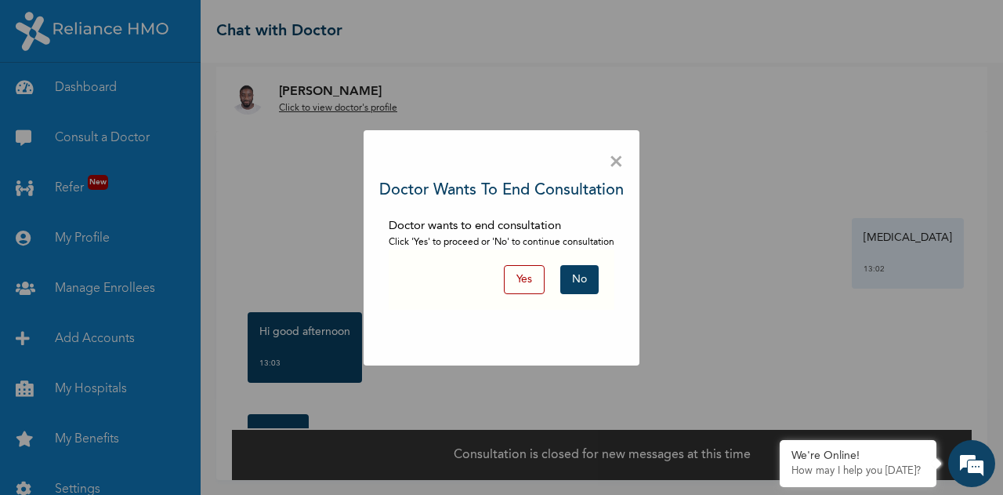
click at [583, 278] on button "No" at bounding box center [580, 279] width 38 height 29
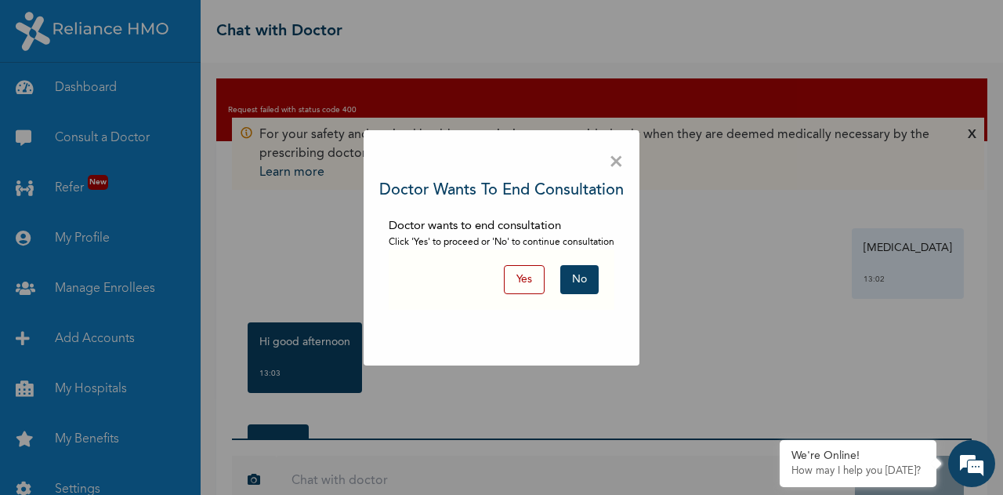
scroll to position [42, 0]
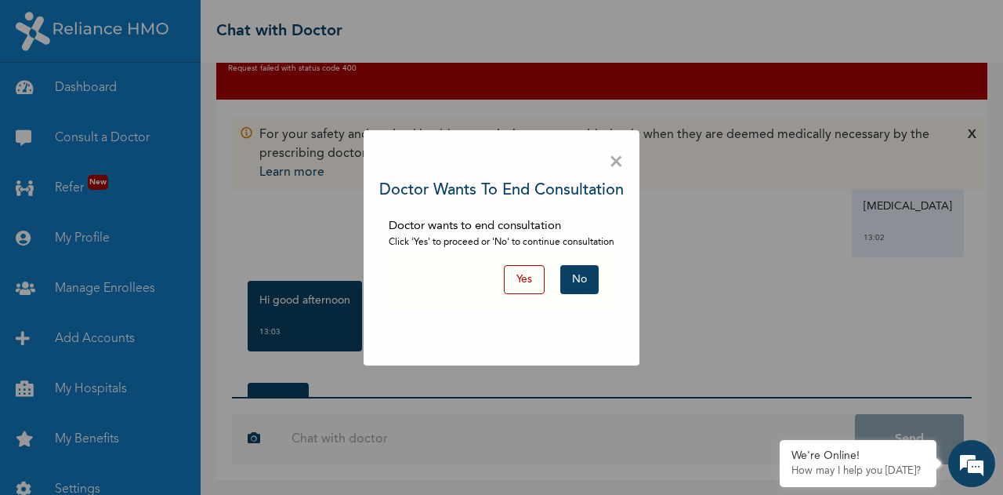
click at [582, 278] on button "No" at bounding box center [580, 279] width 38 height 29
click at [586, 277] on button "No" at bounding box center [580, 279] width 38 height 29
click at [615, 158] on span "×" at bounding box center [616, 162] width 15 height 33
click at [619, 168] on span "×" at bounding box center [616, 162] width 15 height 33
click at [619, 163] on span "×" at bounding box center [616, 162] width 15 height 33
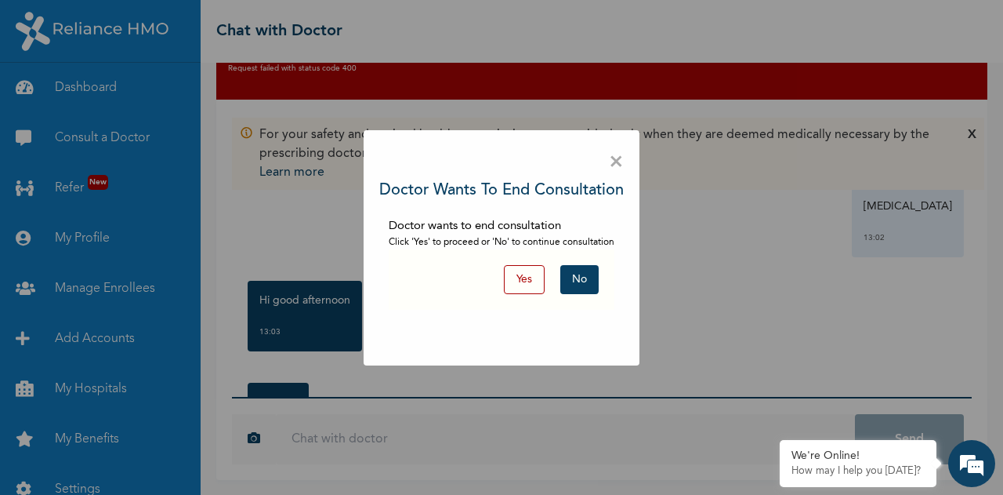
click at [591, 283] on button "No" at bounding box center [580, 279] width 38 height 29
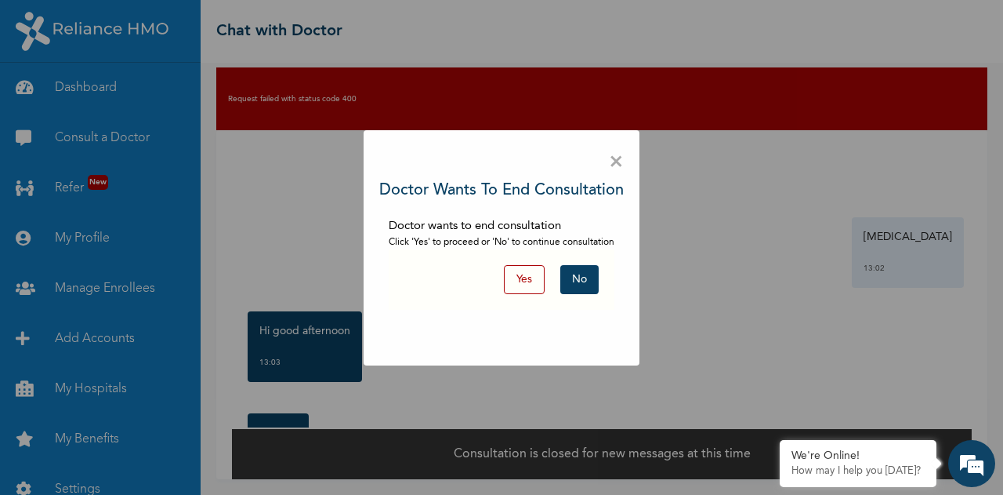
scroll to position [10, 0]
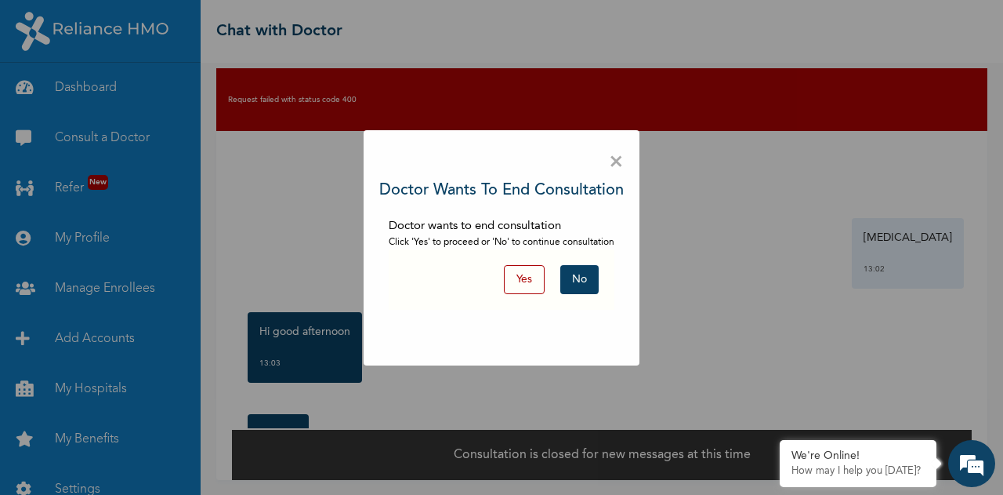
click at [870, 343] on div "× Doctor wants to end consultation Doctor wants to end consultation Click 'Yes'…" at bounding box center [501, 247] width 1003 height 495
click at [588, 281] on button "No" at bounding box center [580, 279] width 38 height 29
click at [583, 283] on button "No" at bounding box center [580, 279] width 38 height 29
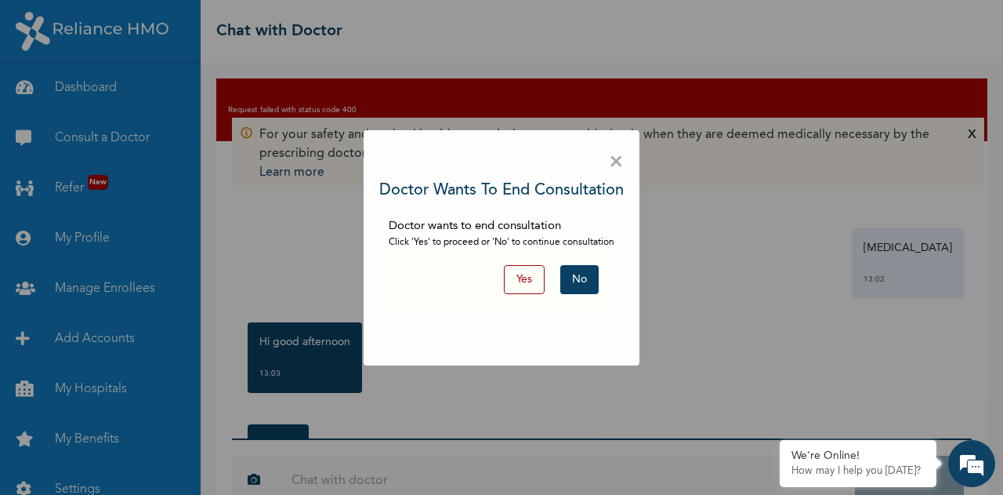
scroll to position [42, 0]
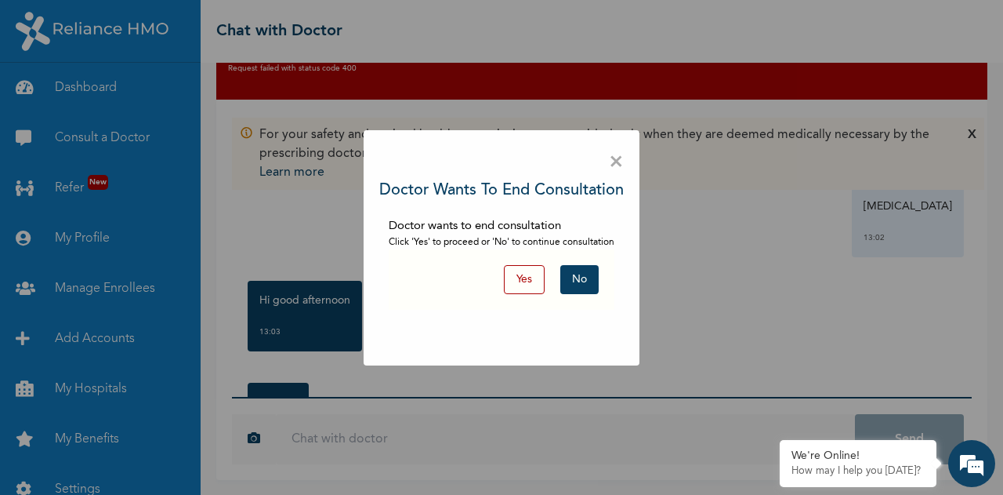
click at [583, 283] on button "No" at bounding box center [580, 279] width 38 height 29
click at [624, 162] on div "× Doctor wants to end consultation Doctor wants to end consultation Click 'Yes'…" at bounding box center [502, 247] width 276 height 235
click at [621, 162] on span "×" at bounding box center [616, 162] width 15 height 33
click at [520, 289] on button "Yes" at bounding box center [524, 279] width 41 height 29
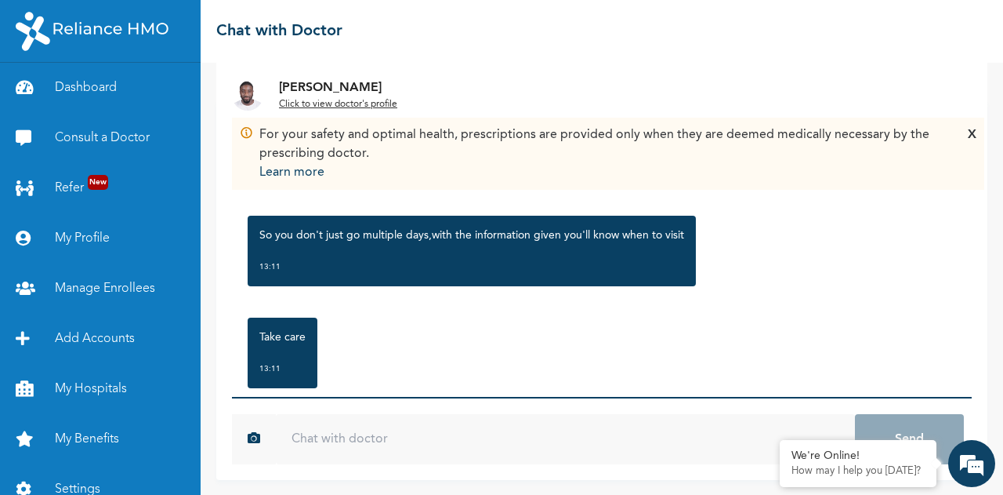
scroll to position [1675, 0]
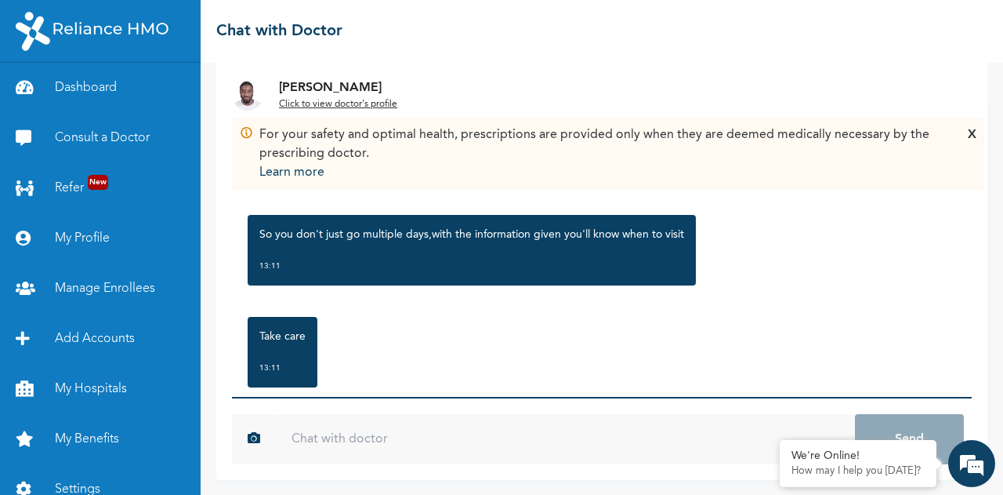
click at [353, 443] on input "text" at bounding box center [565, 439] width 579 height 50
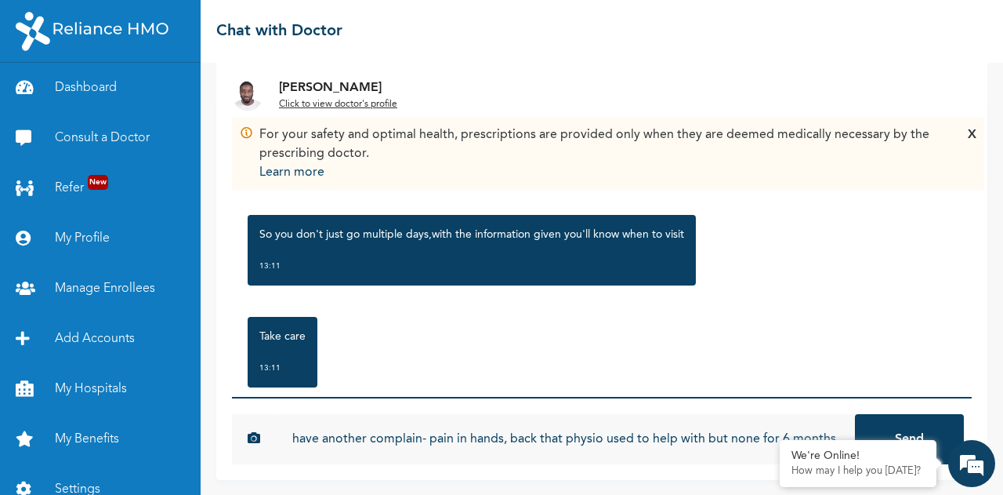
scroll to position [0, 107]
type input "Thanks, but I also have another complain- pain in hands, back that physio used …"
click at [855, 414] on button "Send" at bounding box center [909, 439] width 109 height 50
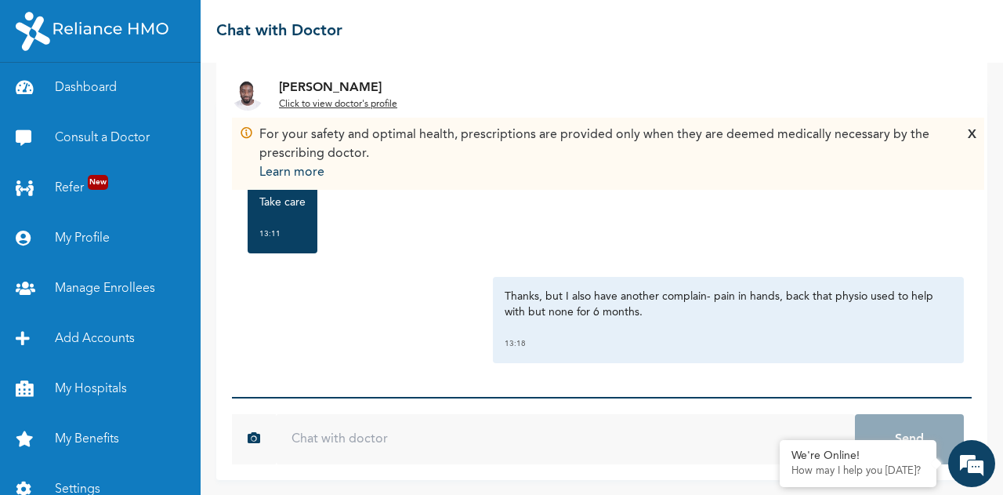
scroll to position [1811, 0]
click at [393, 443] on input "text" at bounding box center [565, 439] width 579 height 50
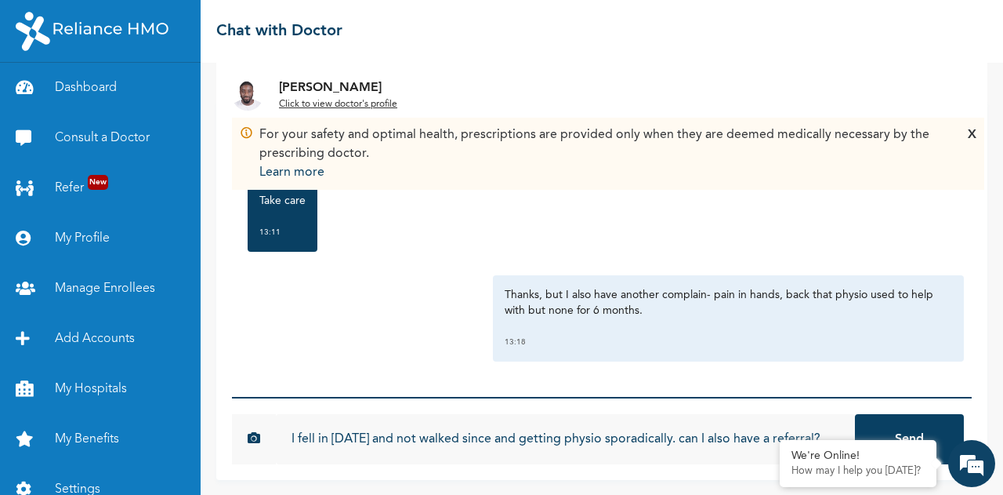
type input "I fell in [DATE] and not walked since and getting physio sporadically. can I al…"
click at [855, 414] on button "Send" at bounding box center [909, 439] width 109 height 50
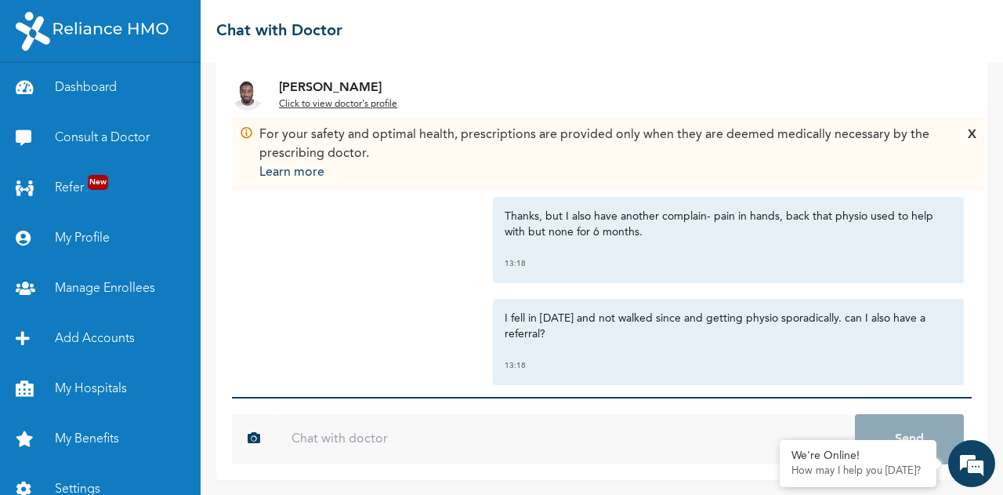
scroll to position [1913, 0]
